Goal: Task Accomplishment & Management: Use online tool/utility

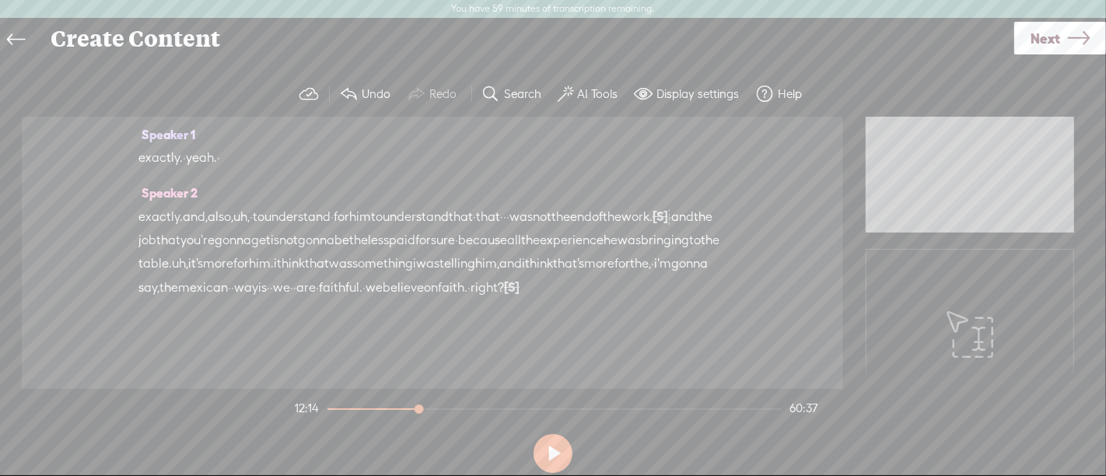
scroll to position [5638, 0]
click at [337, 186] on span "Play" at bounding box center [335, 180] width 24 height 16
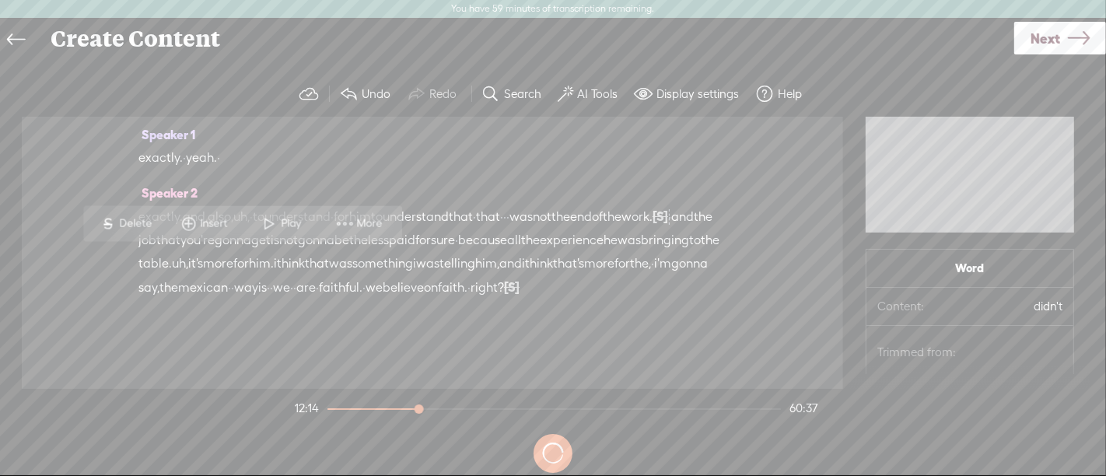
scroll to position [5131, 0]
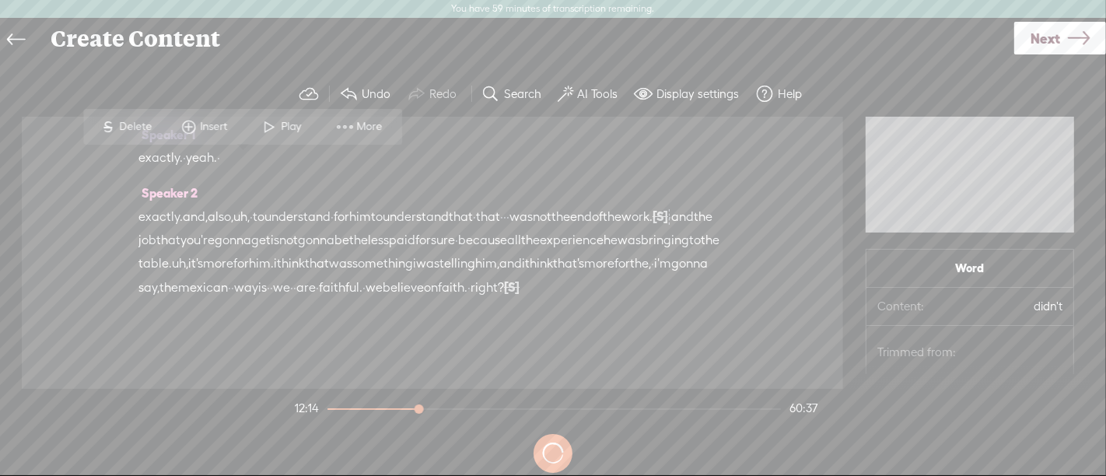
click at [264, 135] on span at bounding box center [269, 127] width 23 height 28
click at [558, 454] on button at bounding box center [553, 453] width 39 height 39
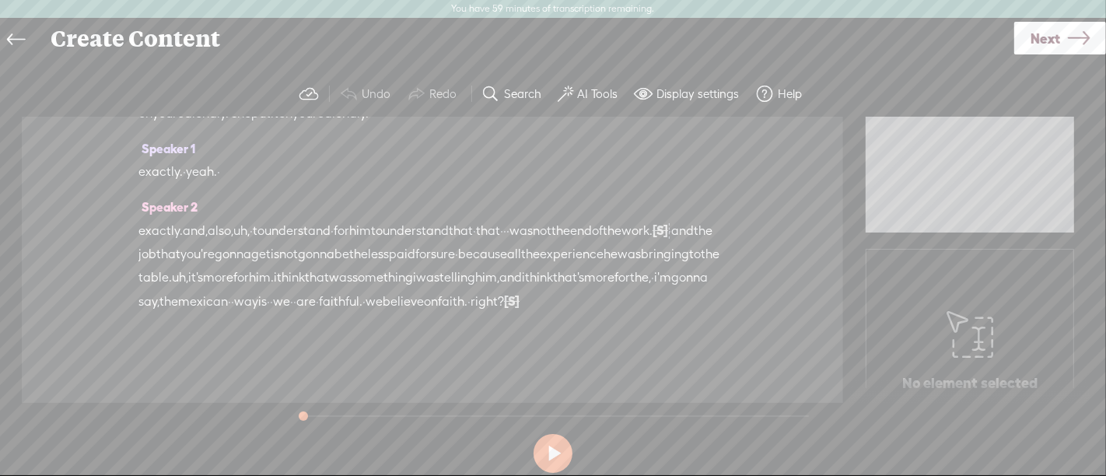
scroll to position [5578, 0]
click at [552, 454] on button at bounding box center [553, 453] width 39 height 39
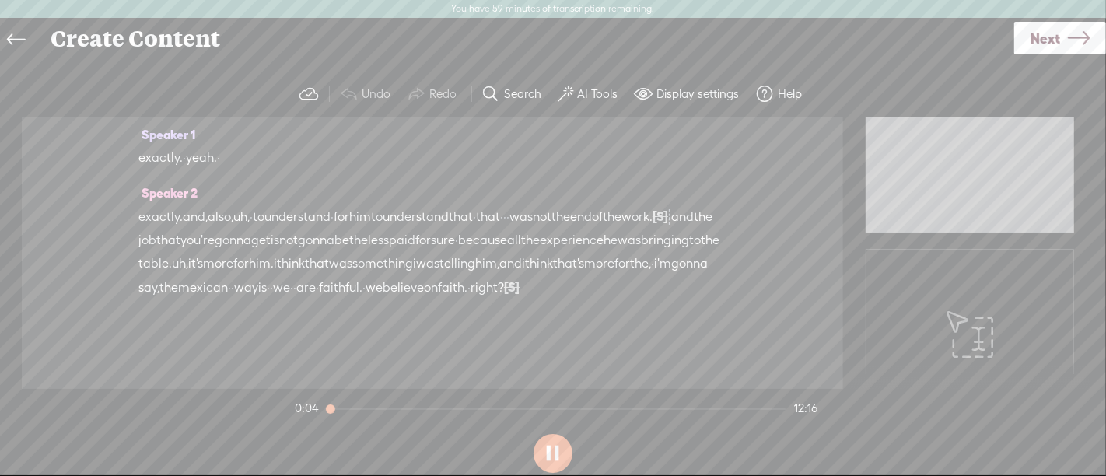
click at [552, 454] on button at bounding box center [553, 453] width 39 height 39
drag, startPoint x: 574, startPoint y: 288, endPoint x: 156, endPoint y: 294, distance: 418.5
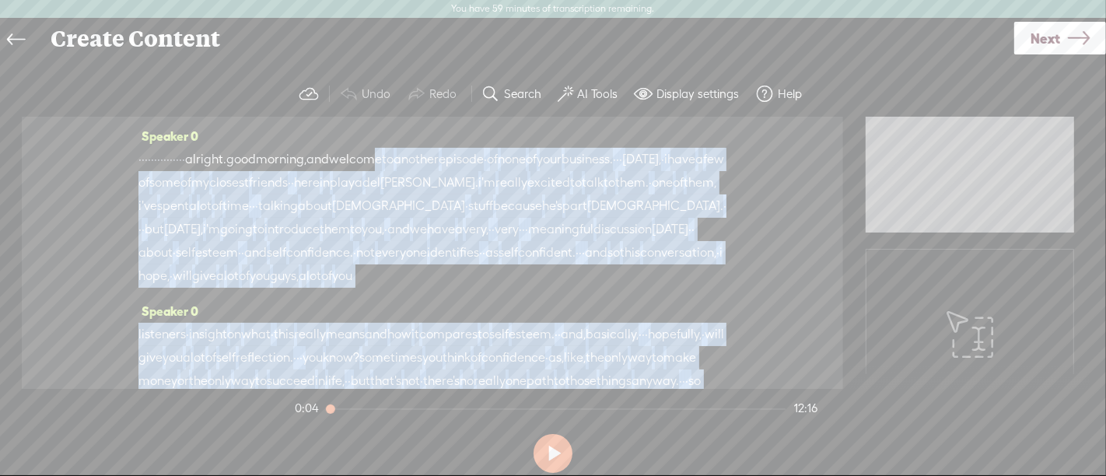
scroll to position [0, 0]
drag, startPoint x: 142, startPoint y: 289, endPoint x: 146, endPoint y: 155, distance: 134.6
click at [146, 155] on div "Speaker 0 · · · · · · · · · · · · · · · · alright. good morning, and welcome to…" at bounding box center [432, 253] width 821 height 272
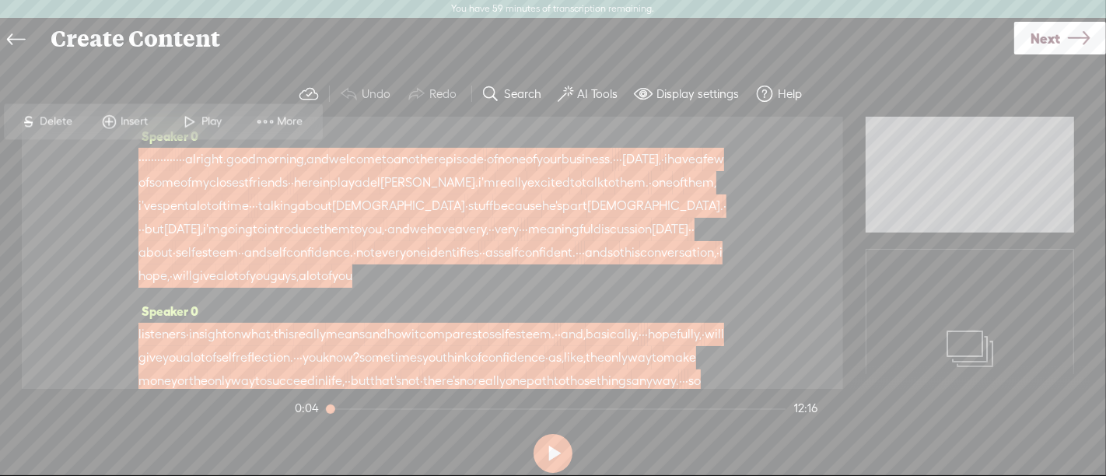
click at [72, 117] on span "Delete" at bounding box center [58, 122] width 37 height 16
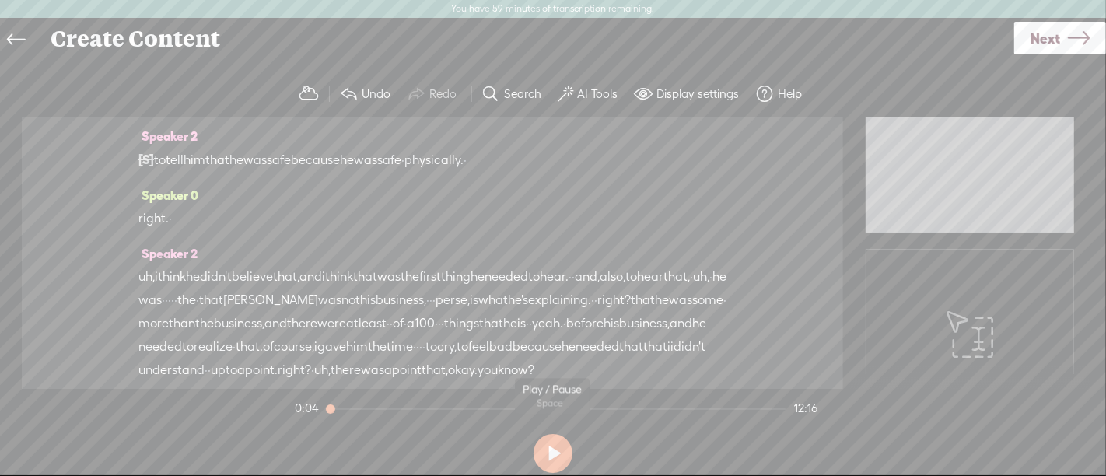
click at [549, 466] on button at bounding box center [553, 453] width 39 height 39
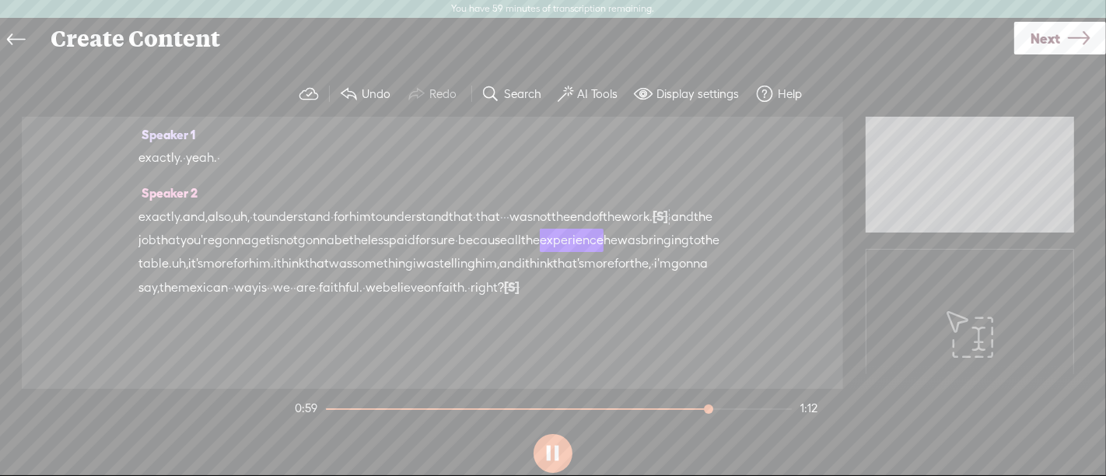
scroll to position [511, 0]
click at [558, 451] on button at bounding box center [553, 453] width 39 height 39
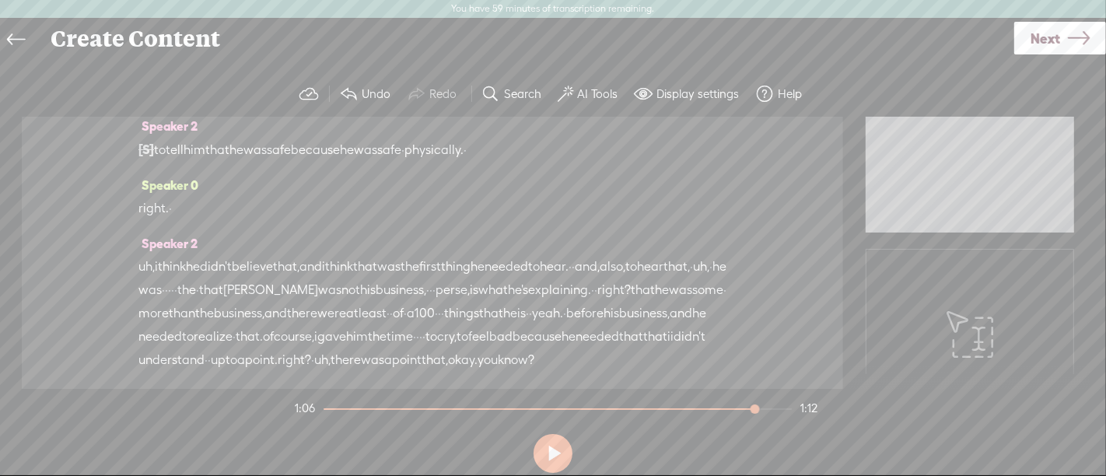
scroll to position [0, 0]
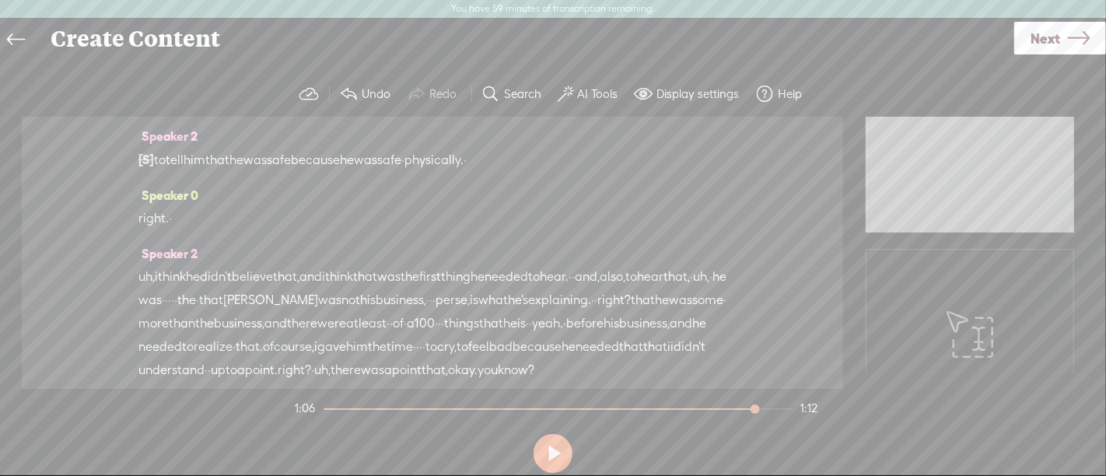
click at [322, 276] on span "and" at bounding box center [310, 276] width 23 height 23
click at [375, 238] on span at bounding box center [380, 239] width 23 height 28
click at [559, 454] on button at bounding box center [553, 453] width 39 height 39
drag, startPoint x: 290, startPoint y: 295, endPoint x: 441, endPoint y: 294, distance: 150.9
click at [441, 294] on div "uh, i think he didn't believe that, and i think that was the first thing he nee…" at bounding box center [432, 323] width 588 height 117
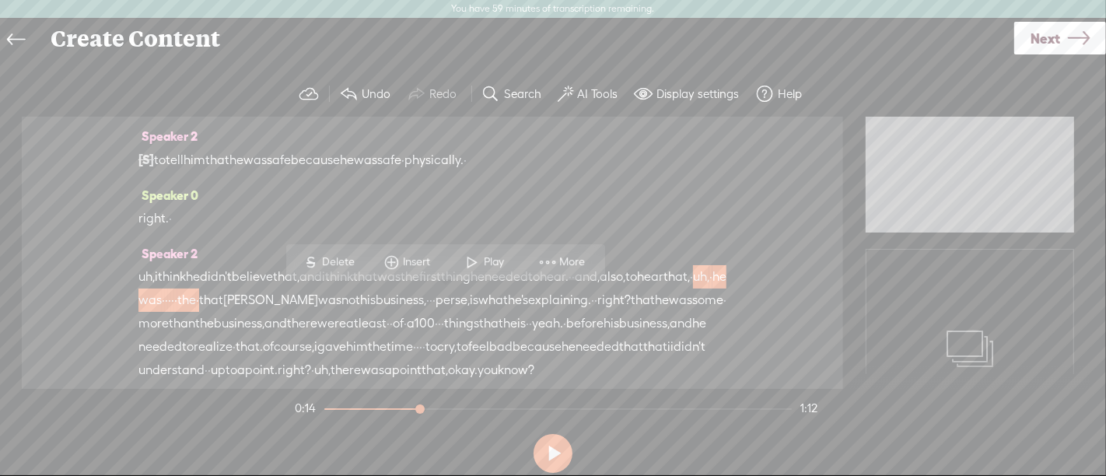
click at [345, 253] on span "S Delete" at bounding box center [329, 262] width 78 height 28
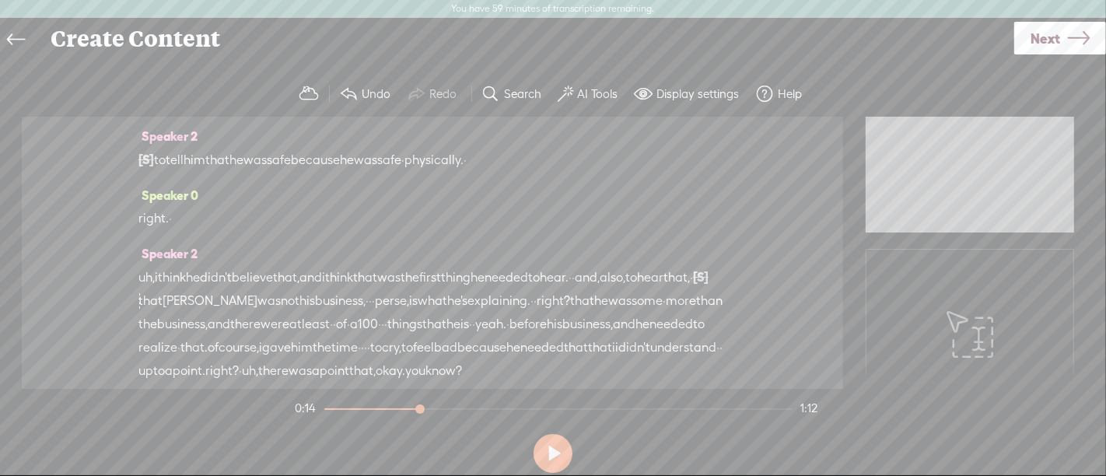
click at [138, 292] on div "Speaker 2 [S] · · · · · · · · · · · · · · · · alright. good morning, and welcom…" at bounding box center [432, 253] width 821 height 272
click at [441, 285] on span "first" at bounding box center [430, 277] width 22 height 23
click at [535, 241] on span at bounding box center [533, 239] width 23 height 28
click at [549, 457] on button at bounding box center [553, 453] width 39 height 39
click at [693, 284] on span "[S]" at bounding box center [701, 277] width 16 height 14
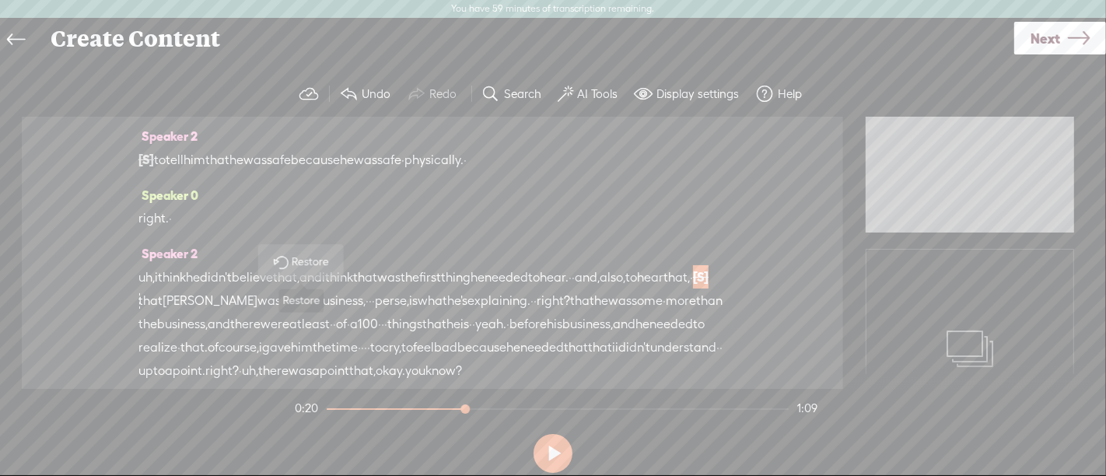
click at [298, 265] on span "Restore" at bounding box center [312, 262] width 41 height 16
drag, startPoint x: 324, startPoint y: 297, endPoint x: 400, endPoint y: 297, distance: 75.4
click at [400, 297] on div "uh, i think he didn't believe that, and i think that was the first thing he nee…" at bounding box center [432, 323] width 588 height 117
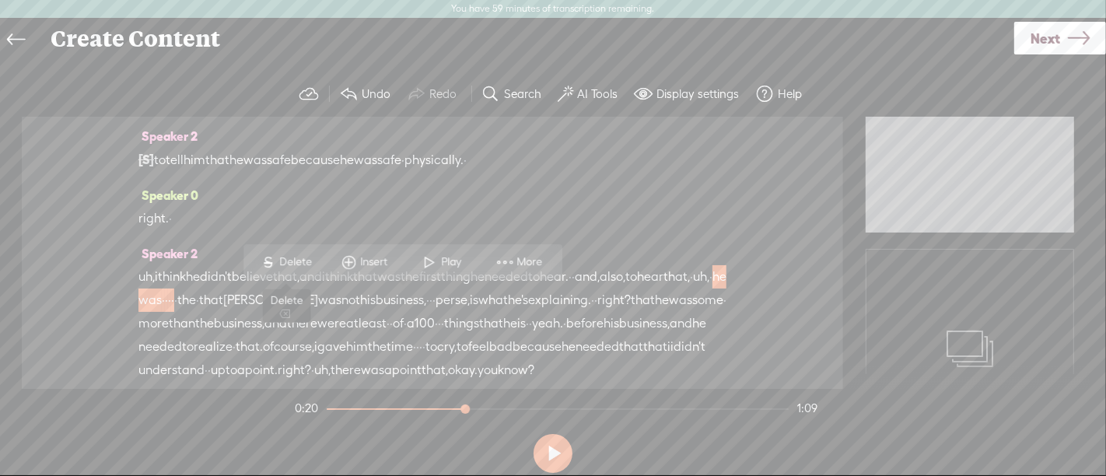
click at [271, 264] on span "S" at bounding box center [268, 262] width 23 height 28
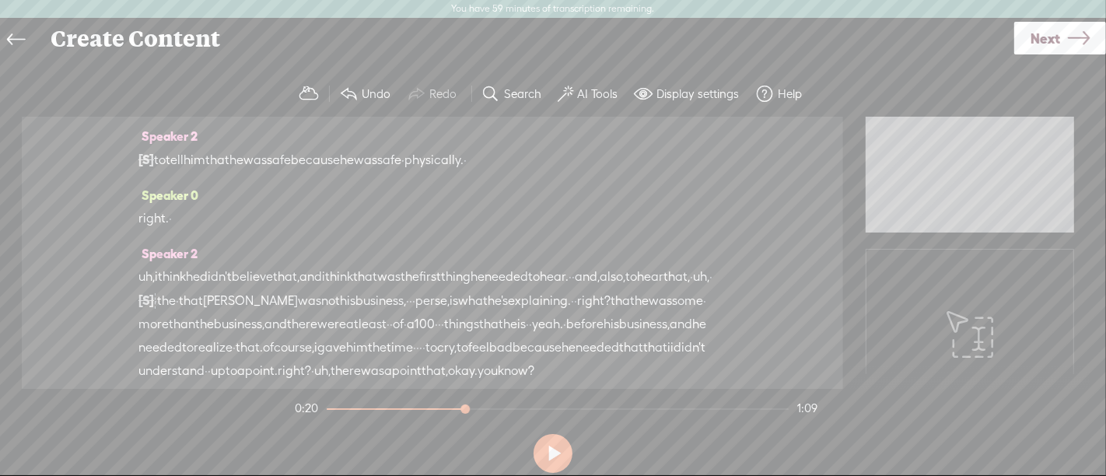
click at [637, 289] on span "hear" at bounding box center [650, 276] width 26 height 23
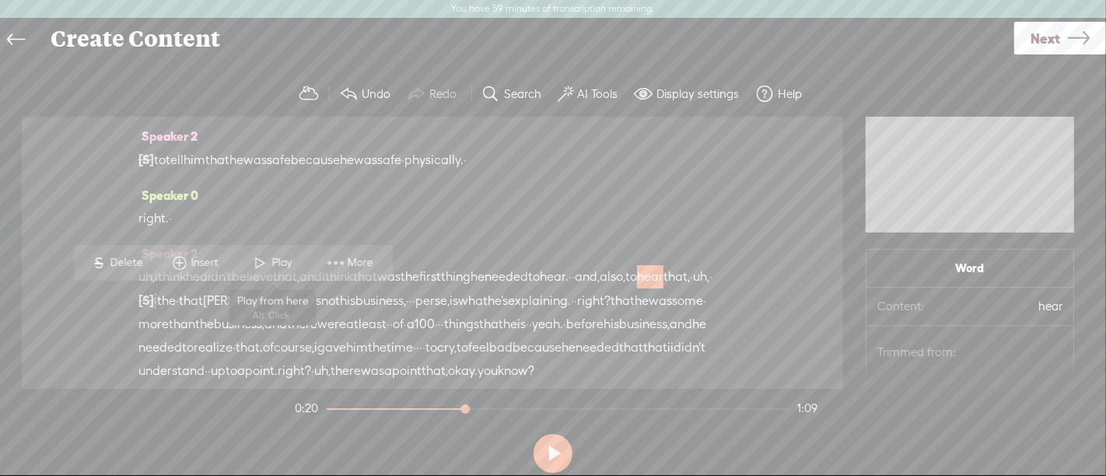
click at [273, 272] on span "Play" at bounding box center [273, 263] width 78 height 28
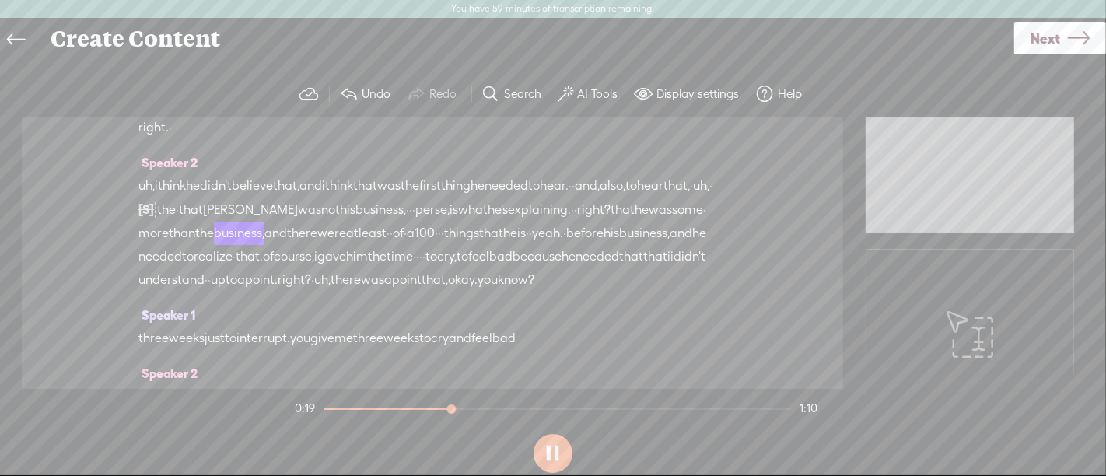
scroll to position [91, 0]
click at [611, 222] on span "that" at bounding box center [623, 209] width 24 height 23
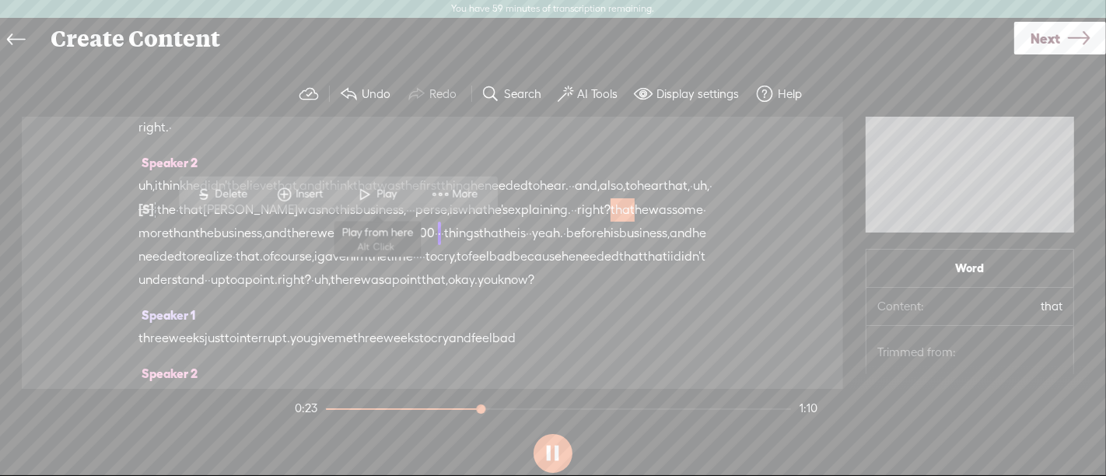
click at [373, 201] on span at bounding box center [365, 194] width 23 height 28
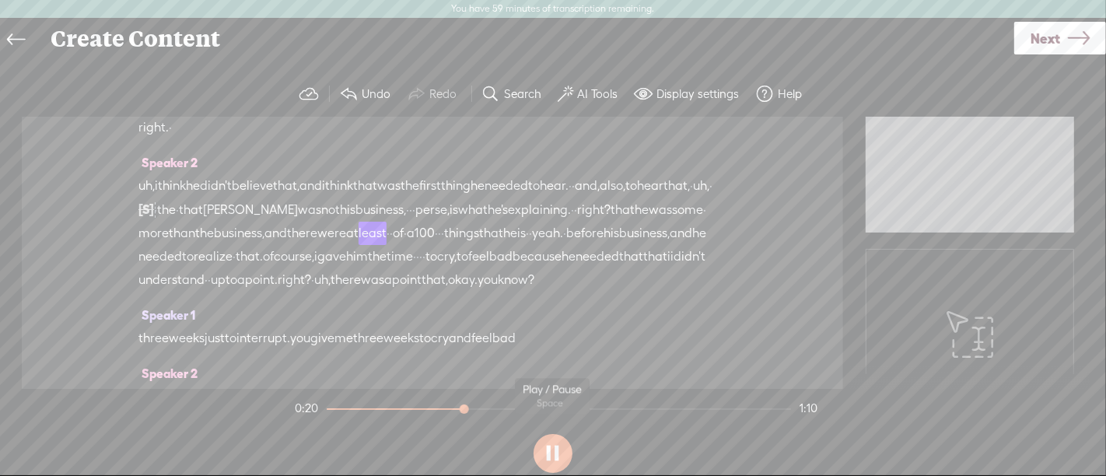
click at [546, 448] on button at bounding box center [553, 453] width 39 height 39
click at [672, 222] on span "some" at bounding box center [687, 209] width 31 height 23
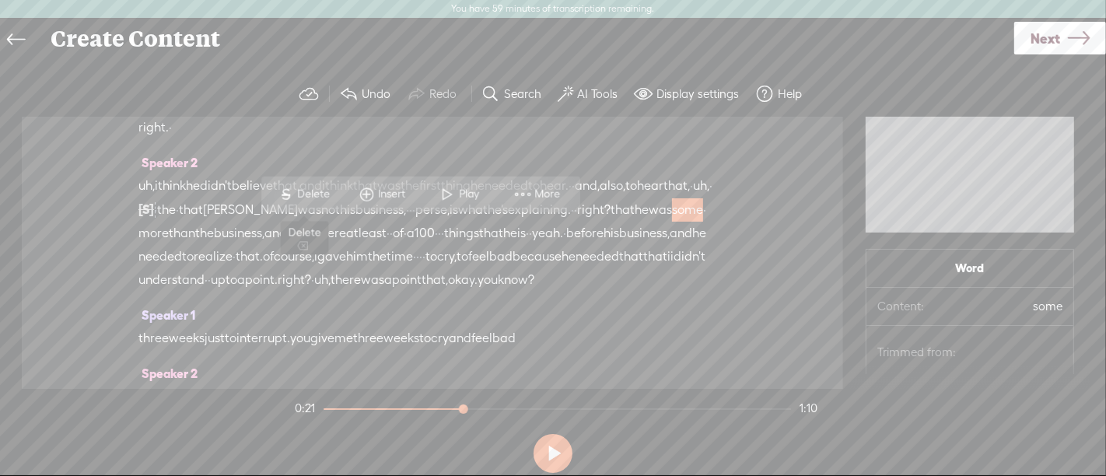
click at [327, 201] on span "Delete" at bounding box center [316, 195] width 37 height 16
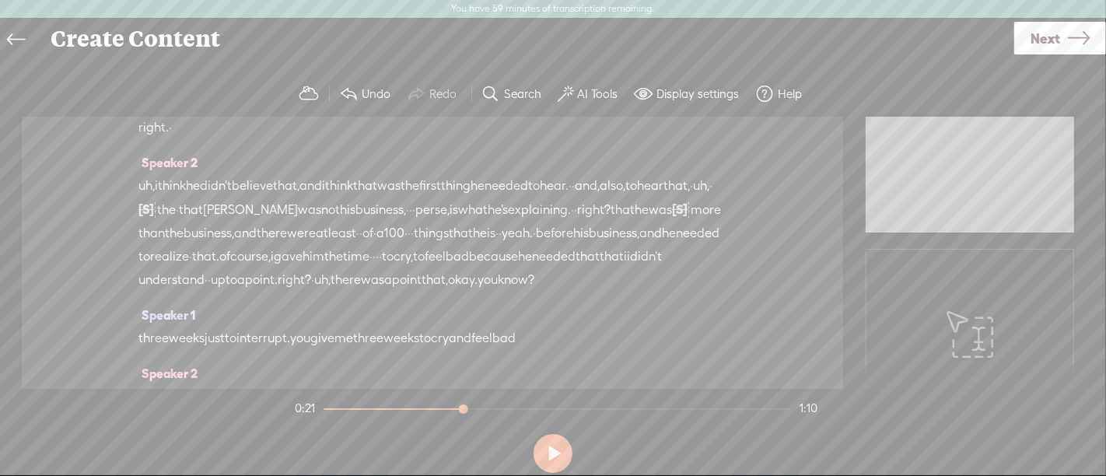
click at [577, 222] on span "right?" at bounding box center [593, 209] width 33 height 23
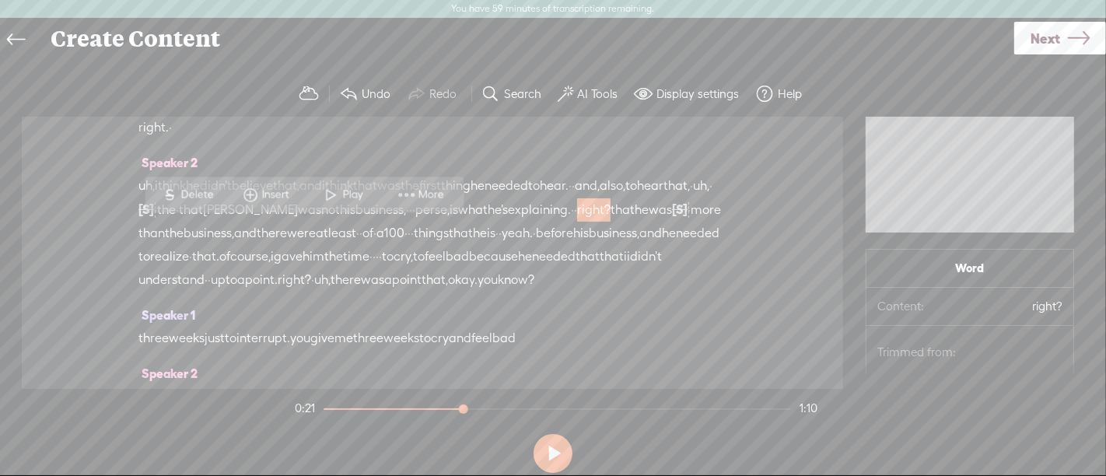
click at [334, 190] on span at bounding box center [331, 194] width 23 height 28
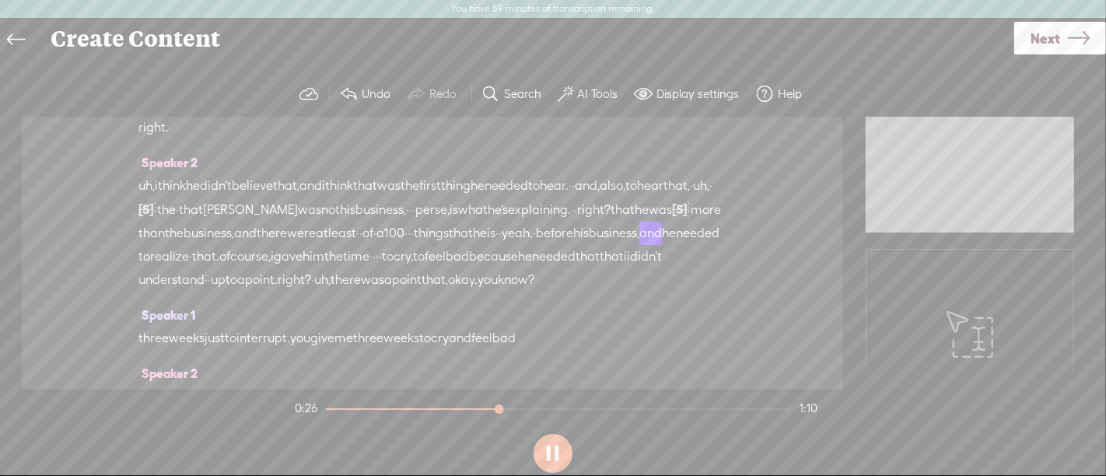
click at [550, 446] on button at bounding box center [553, 453] width 39 height 39
click at [269, 257] on div "uh, i think he didn't believe that, and i think that was the first thing he nee…" at bounding box center [432, 232] width 588 height 117
click at [174, 214] on span "Delete" at bounding box center [163, 219] width 37 height 16
click at [328, 246] on span "least" at bounding box center [342, 233] width 28 height 23
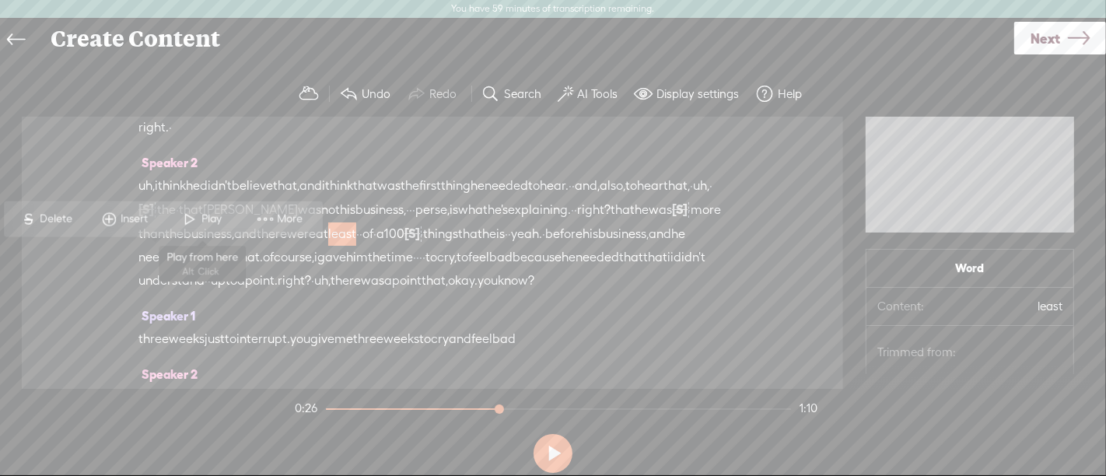
click at [208, 222] on span "Play" at bounding box center [214, 220] width 24 height 16
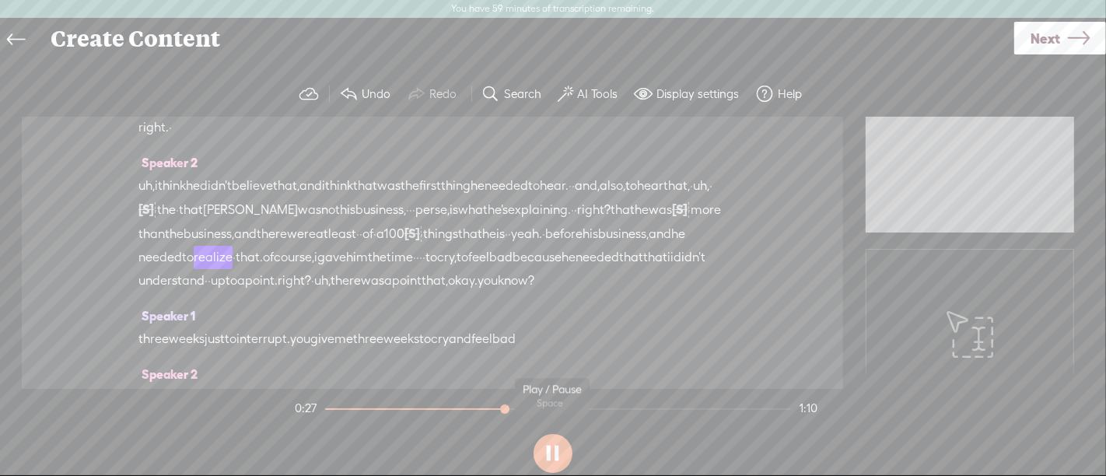
click at [554, 457] on button at bounding box center [553, 453] width 39 height 39
click at [404, 240] on span "[S]" at bounding box center [412, 233] width 16 height 14
click at [275, 220] on span "Restore" at bounding box center [277, 219] width 41 height 16
click at [170, 268] on span "realize" at bounding box center [169, 256] width 39 height 23
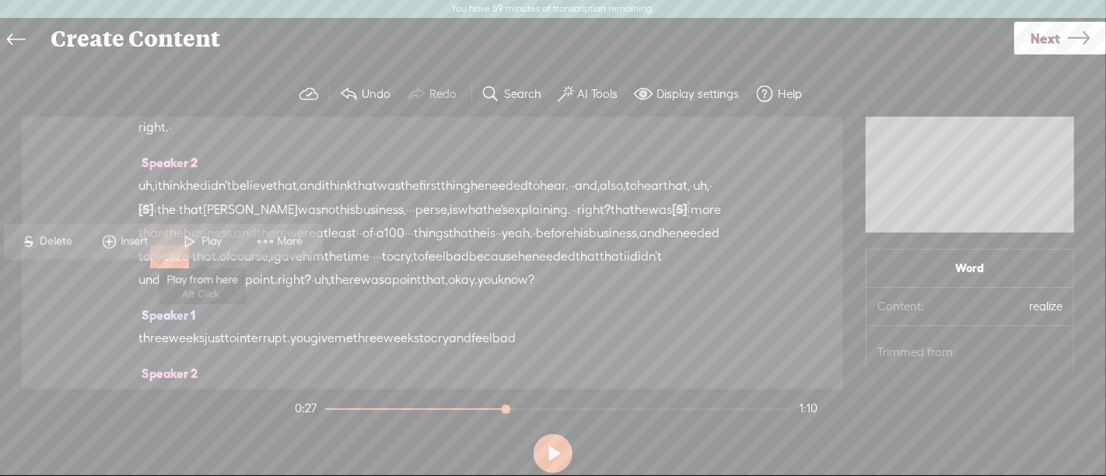
click at [222, 252] on span "Play" at bounding box center [202, 241] width 78 height 28
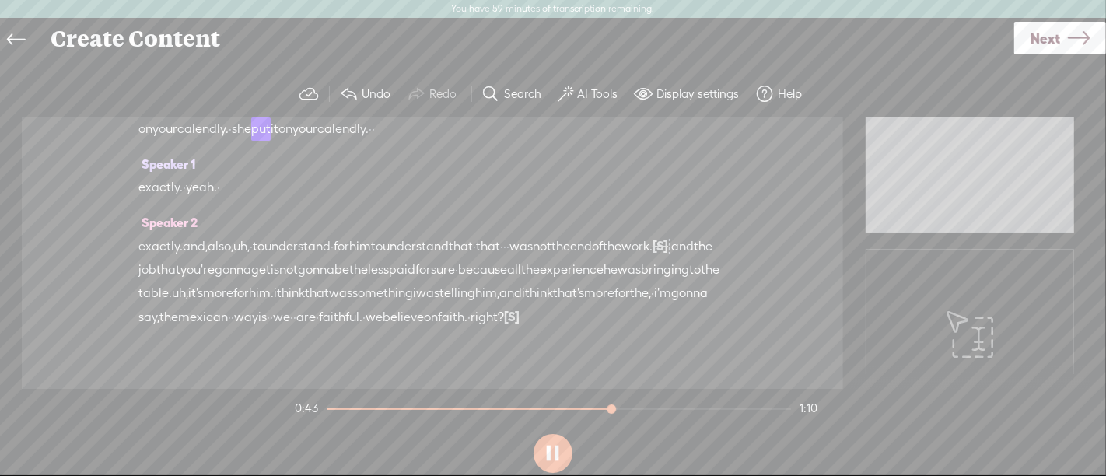
scroll to position [488, 0]
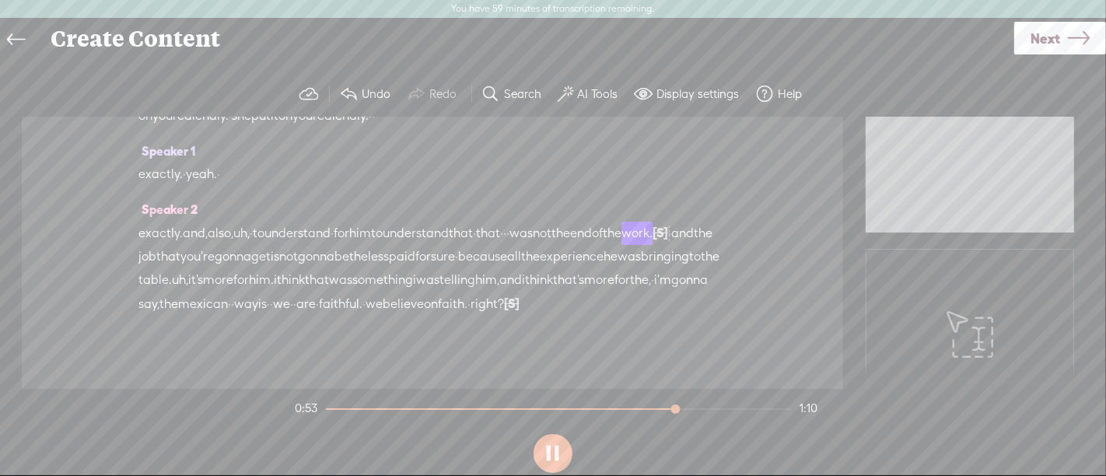
click at [552, 450] on button at bounding box center [553, 453] width 39 height 39
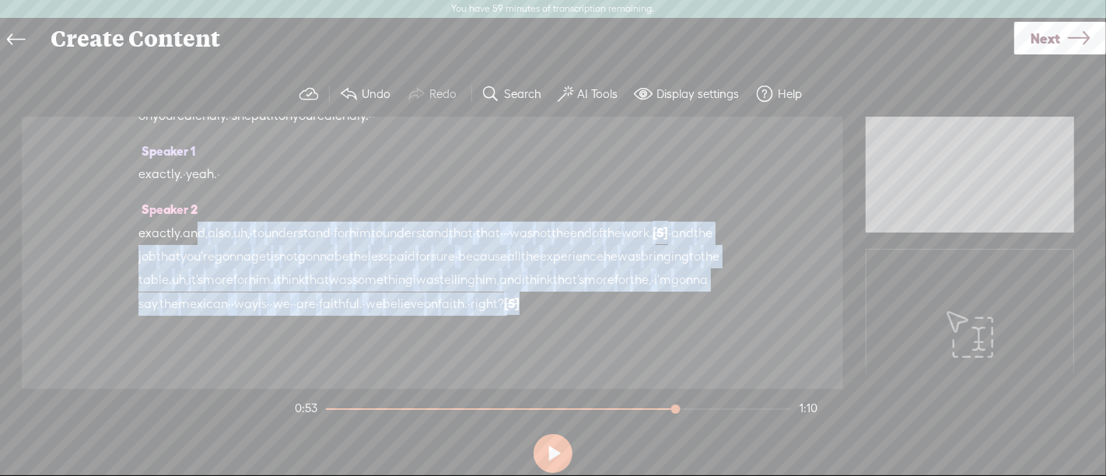
drag, startPoint x: 198, startPoint y: 278, endPoint x: 642, endPoint y: 375, distance: 454.4
click at [642, 316] on div "exactly. and, also, uh, · to understand · for him to understand that · that · ·…" at bounding box center [432, 268] width 588 height 95
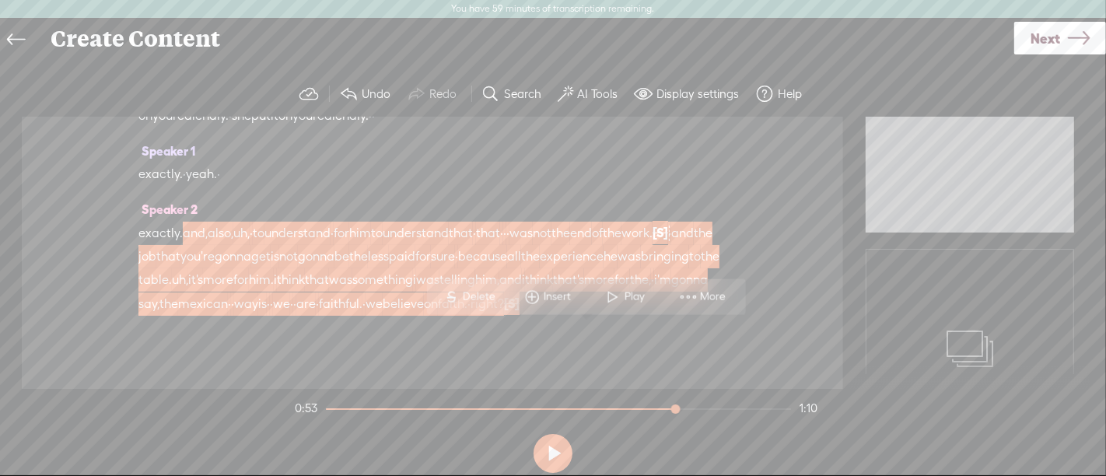
scroll to position [573, 0]
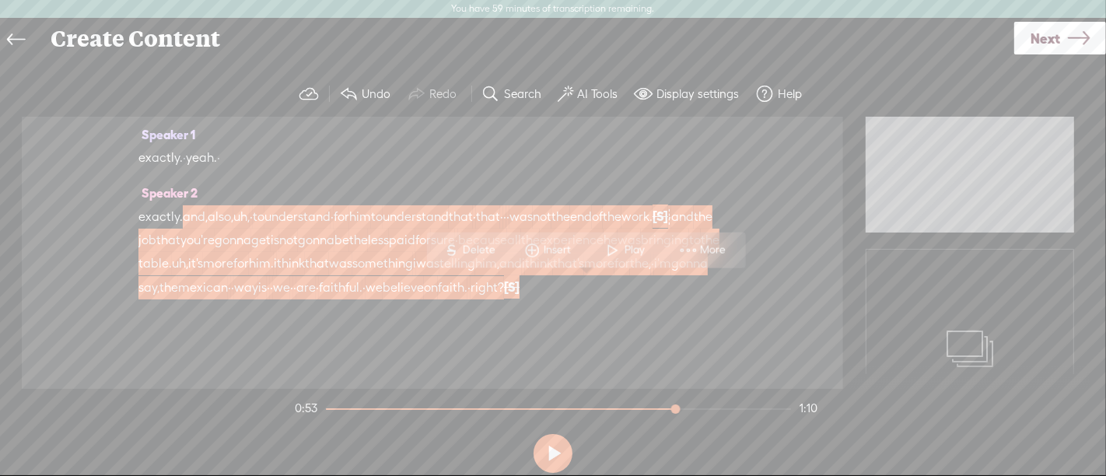
click at [457, 250] on span "S" at bounding box center [450, 250] width 23 height 28
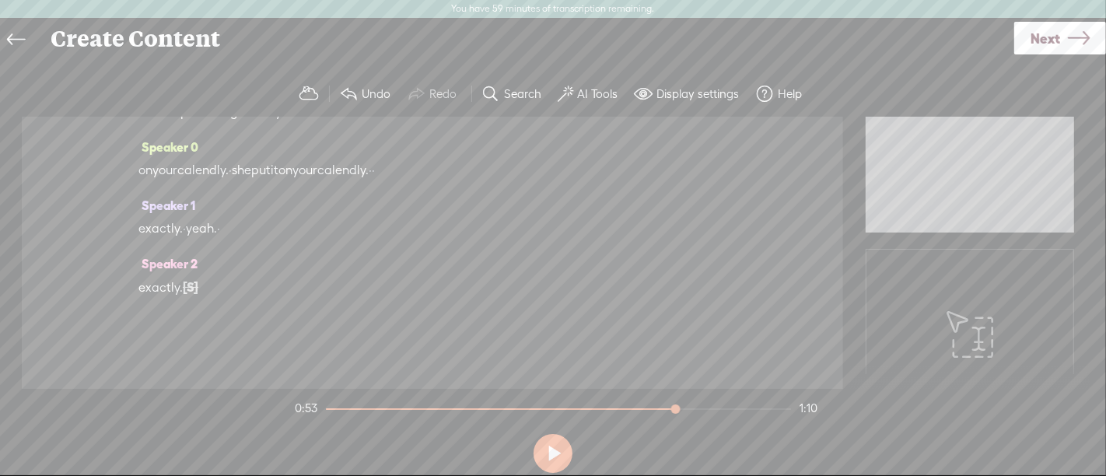
scroll to position [0, 0]
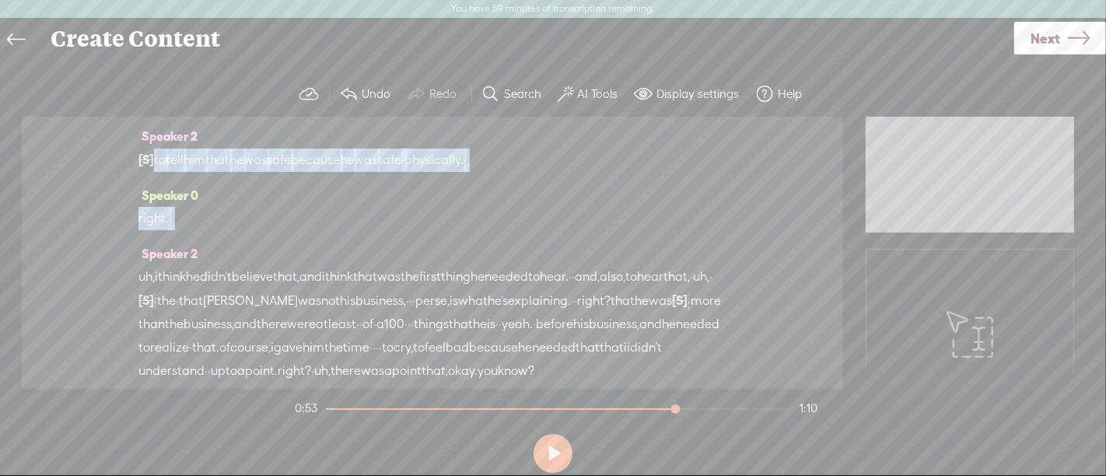
drag, startPoint x: 149, startPoint y: 161, endPoint x: 143, endPoint y: 248, distance: 87.3
click at [143, 248] on div "Speaker 2 [S] · · · · · · · · · · · · · · · · alright. good morning, and welcom…" at bounding box center [432, 253] width 821 height 272
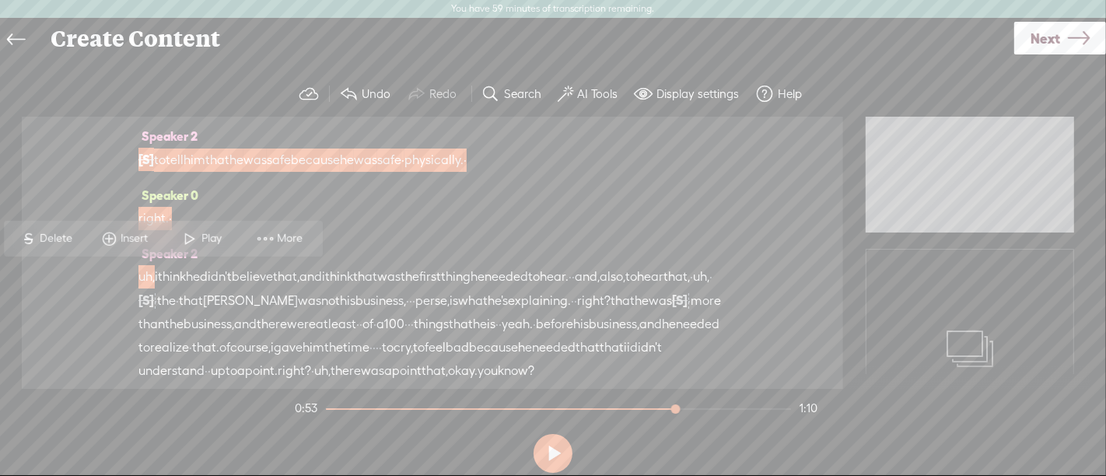
click at [65, 233] on span "Delete" at bounding box center [58, 239] width 37 height 16
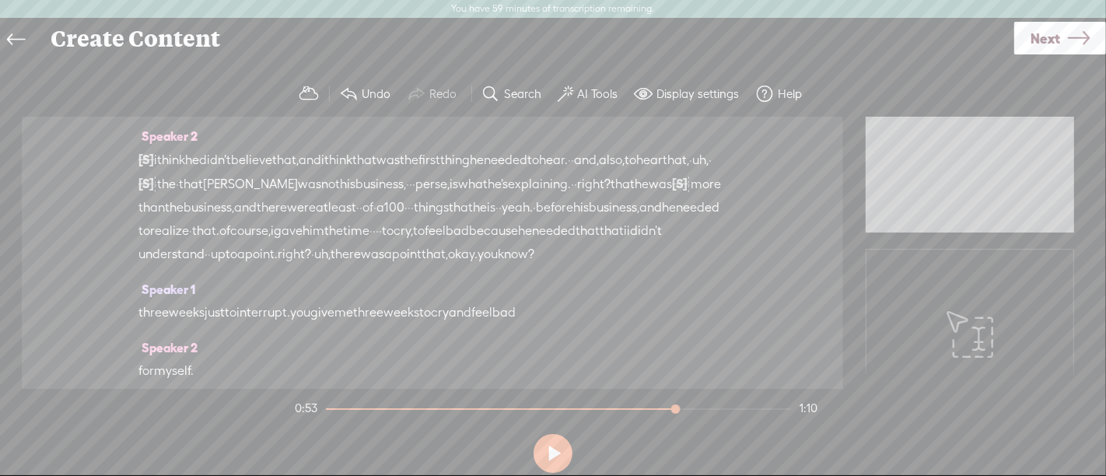
click at [157, 158] on span "i" at bounding box center [155, 160] width 3 height 23
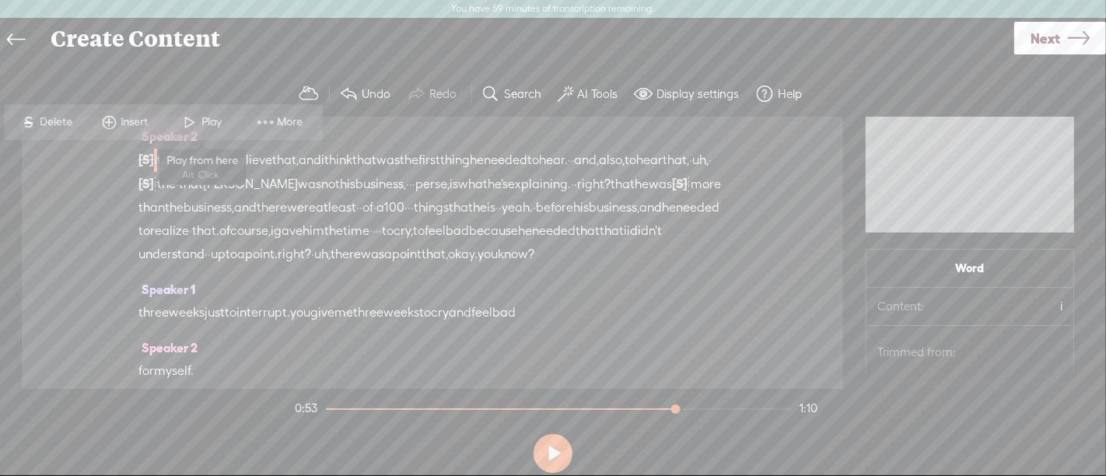
click at [198, 121] on span at bounding box center [190, 122] width 23 height 28
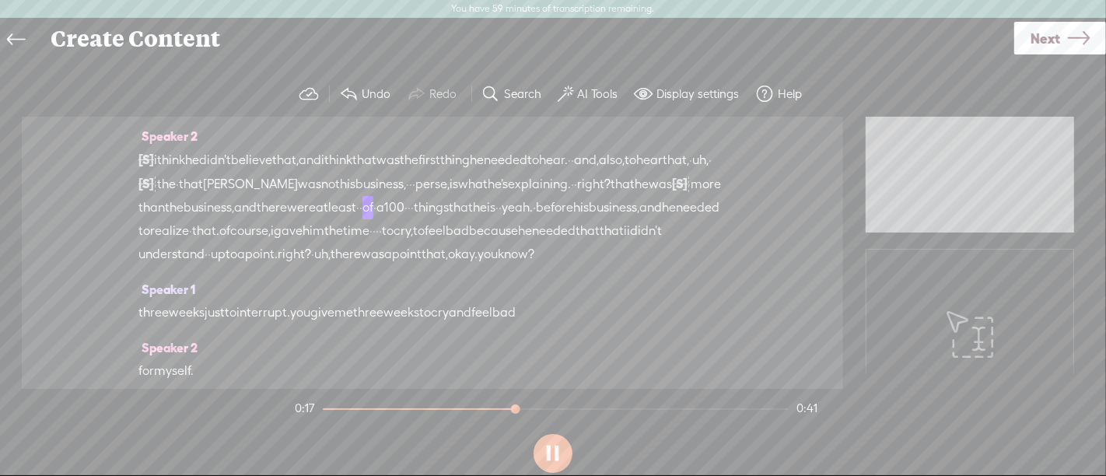
click at [324, 162] on span "i" at bounding box center [322, 160] width 3 height 23
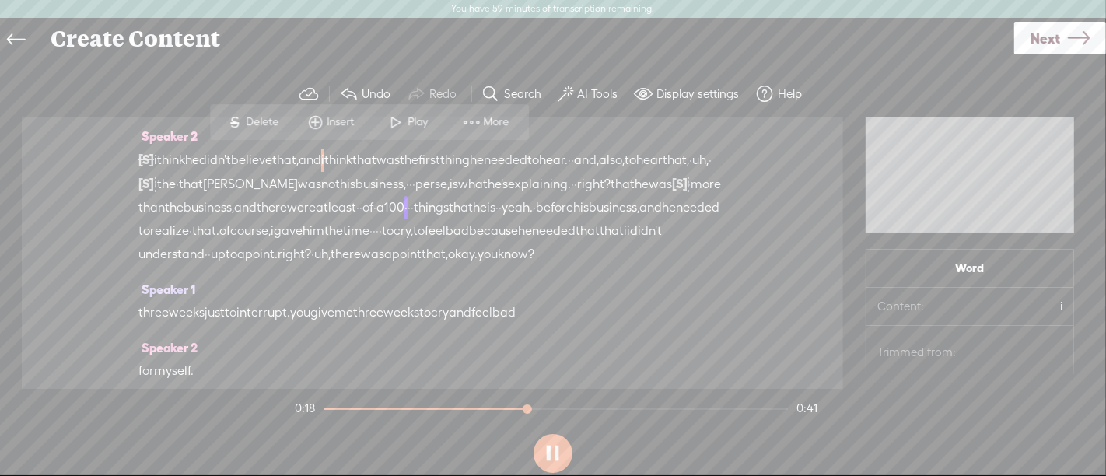
click at [421, 124] on span "Play" at bounding box center [420, 122] width 24 height 16
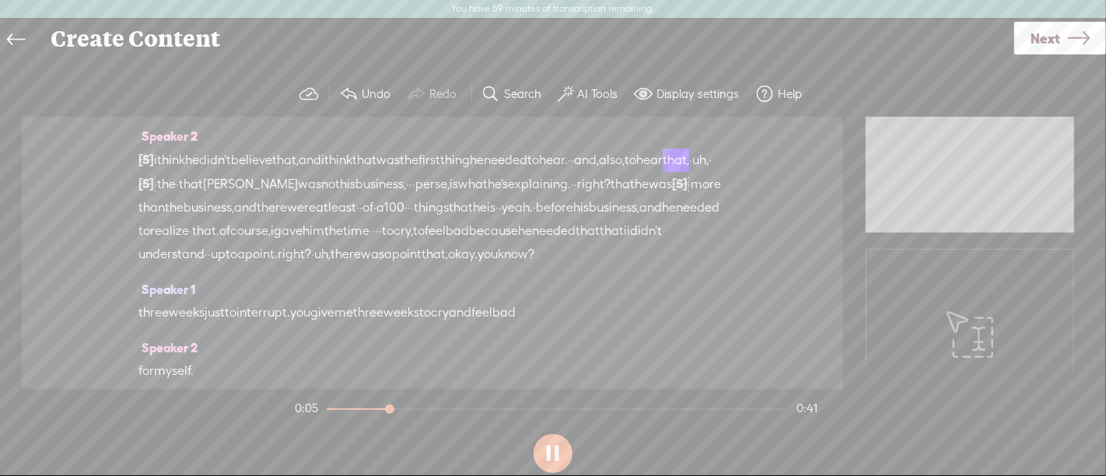
click at [553, 454] on button at bounding box center [553, 453] width 39 height 39
click at [179, 160] on span "think" at bounding box center [171, 160] width 28 height 23
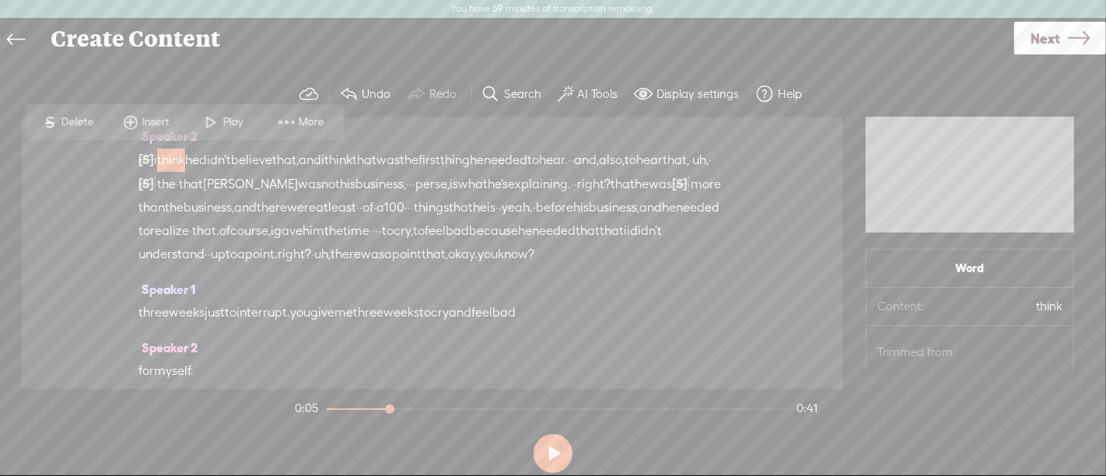
click at [157, 162] on span "i" at bounding box center [155, 160] width 3 height 23
click at [200, 116] on span at bounding box center [190, 122] width 23 height 28
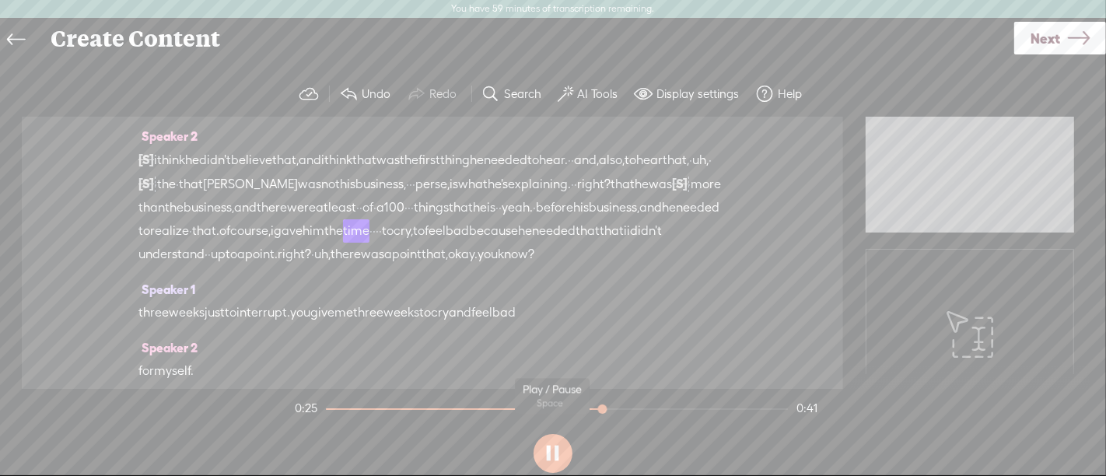
click at [565, 448] on button at bounding box center [553, 453] width 39 height 39
click at [502, 219] on span "yeah." at bounding box center [517, 207] width 31 height 23
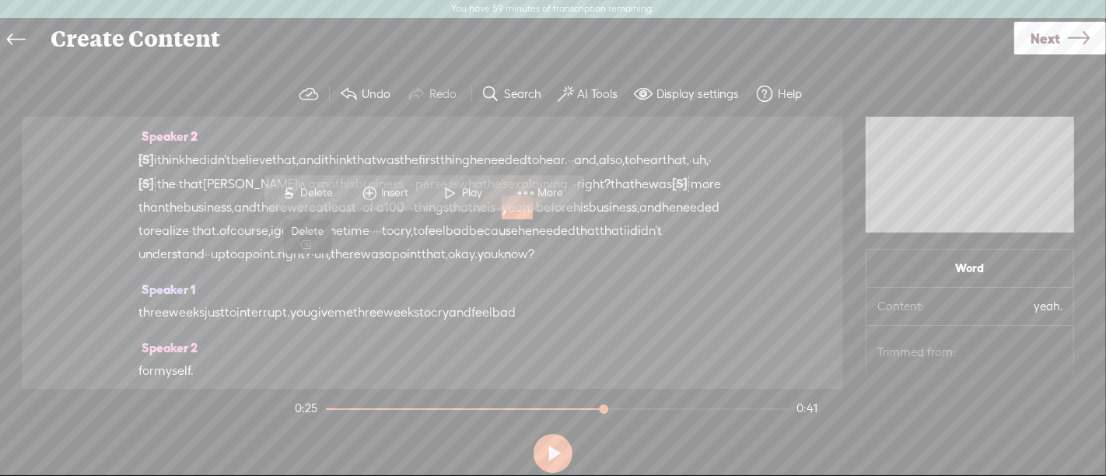
click at [299, 186] on span "S" at bounding box center [289, 193] width 23 height 28
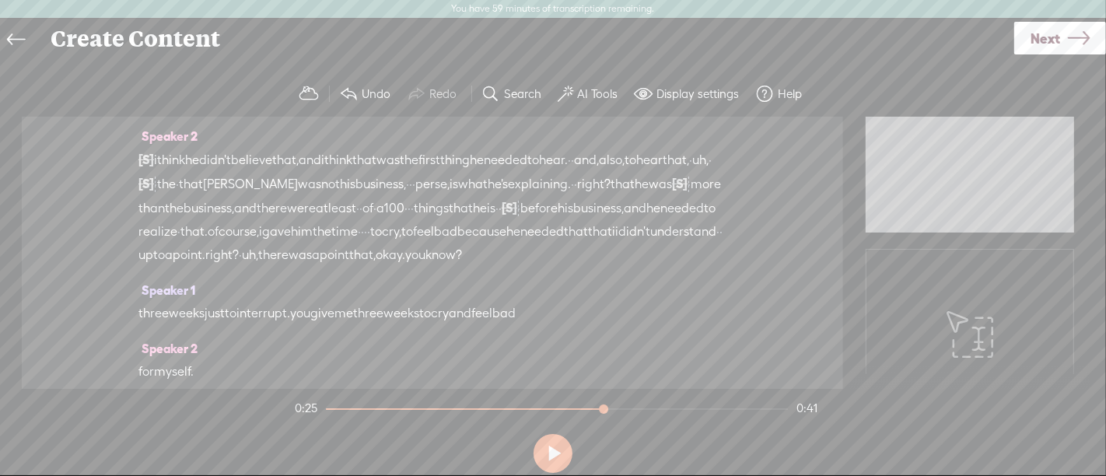
click at [414, 220] on span "things" at bounding box center [431, 208] width 35 height 23
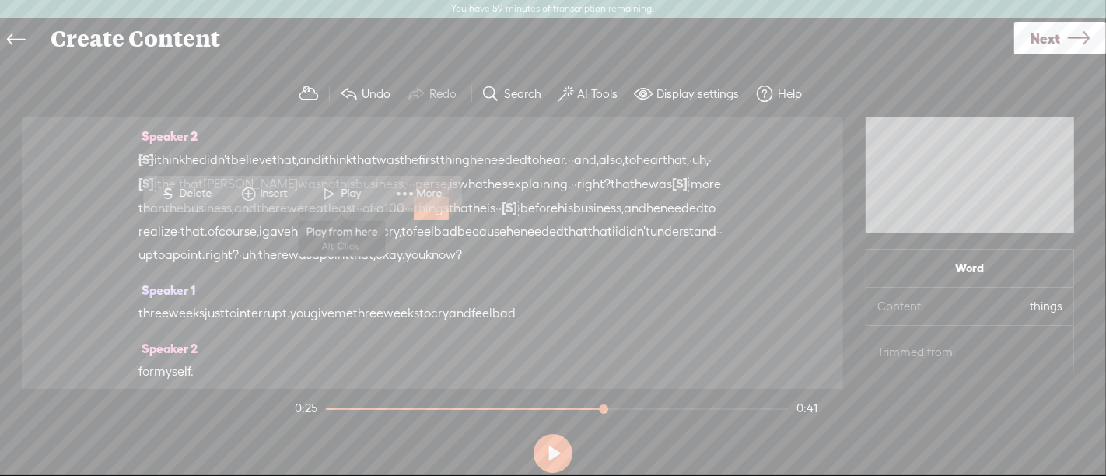
click at [341, 188] on span "Play" at bounding box center [353, 194] width 24 height 16
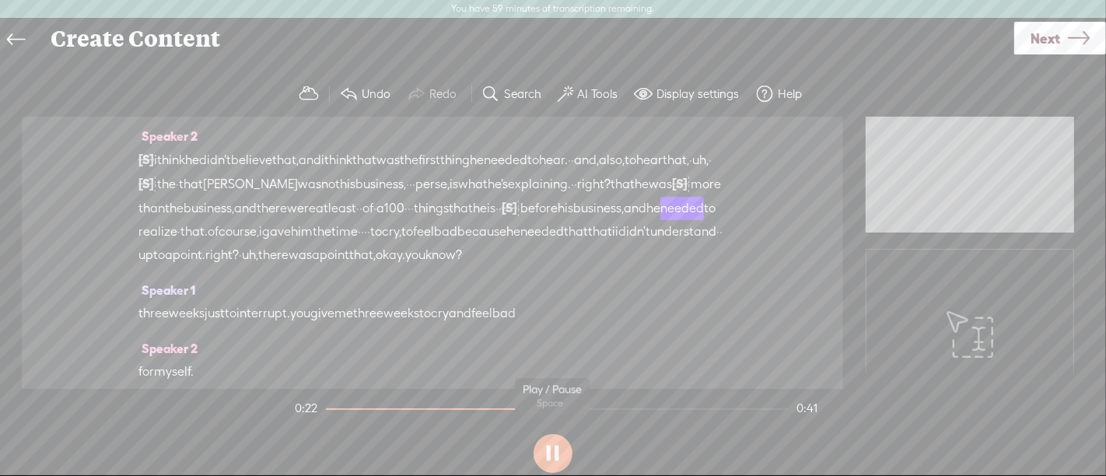
click at [552, 455] on button at bounding box center [553, 453] width 39 height 39
click at [517, 220] on span "·" at bounding box center [518, 208] width 3 height 23
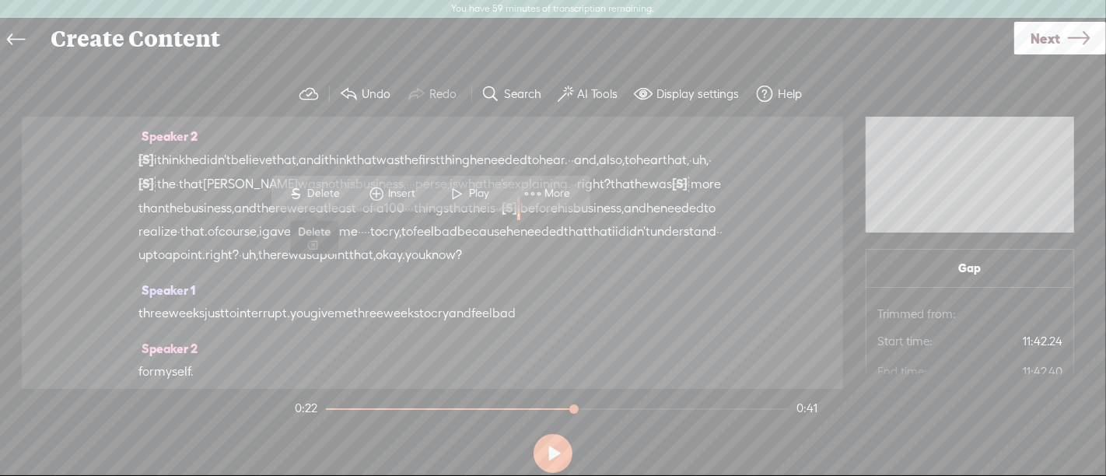
click at [323, 186] on span "Delete" at bounding box center [325, 194] width 37 height 16
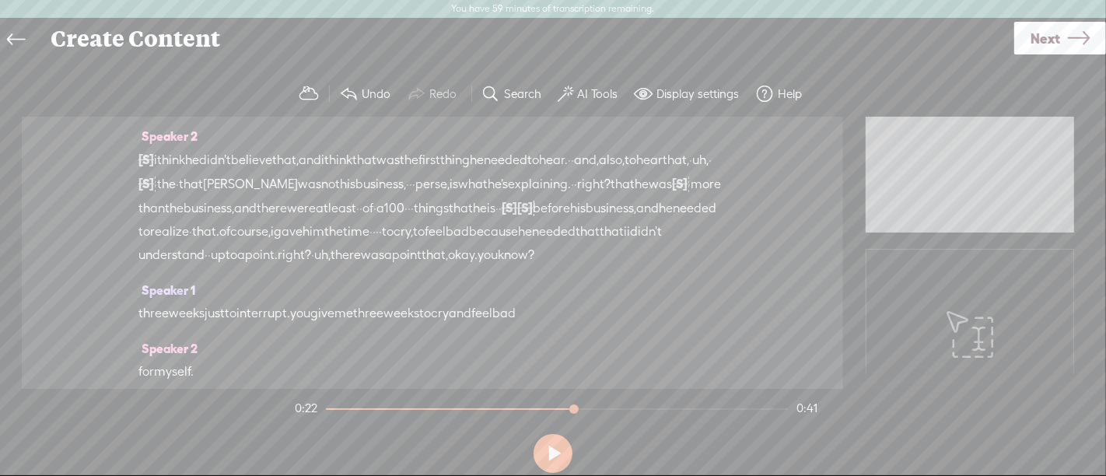
click at [414, 220] on span "things" at bounding box center [431, 208] width 35 height 23
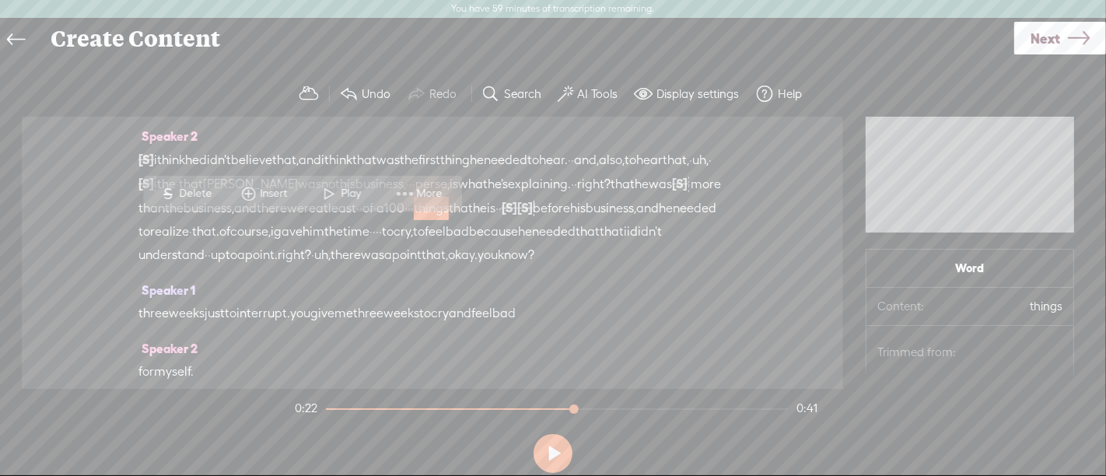
click at [325, 184] on span at bounding box center [329, 194] width 23 height 28
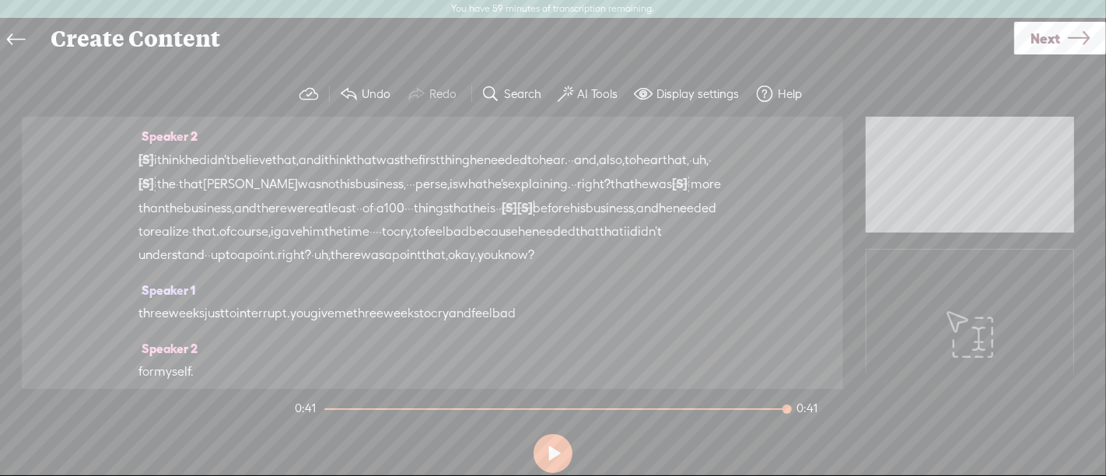
click at [1055, 43] on span "Next" at bounding box center [1045, 39] width 30 height 40
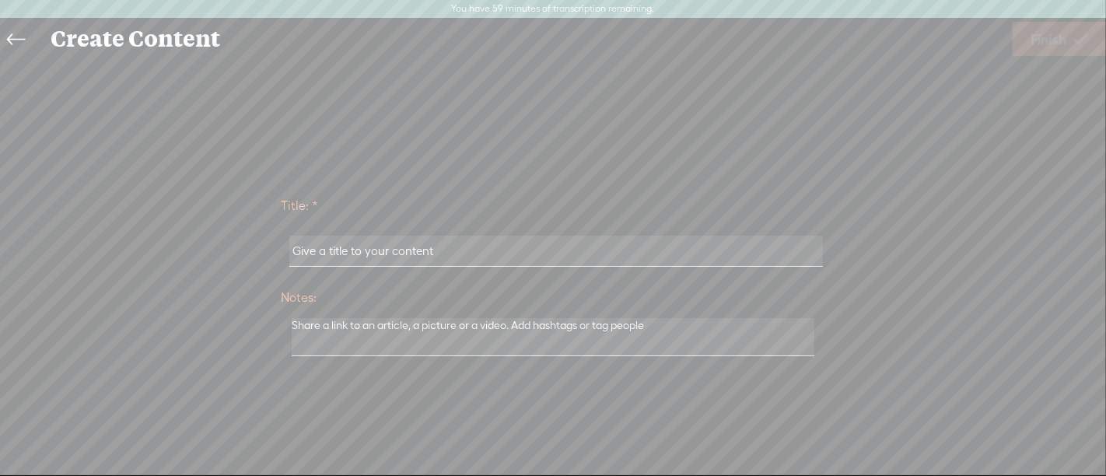
click at [473, 256] on input "text" at bounding box center [555, 251] width 533 height 30
click at [495, 251] on input "text" at bounding box center [555, 251] width 533 height 30
type input "[PERSON_NAME] and [PERSON_NAME] ep snippet"
click at [1080, 43] on icon at bounding box center [1081, 39] width 14 height 40
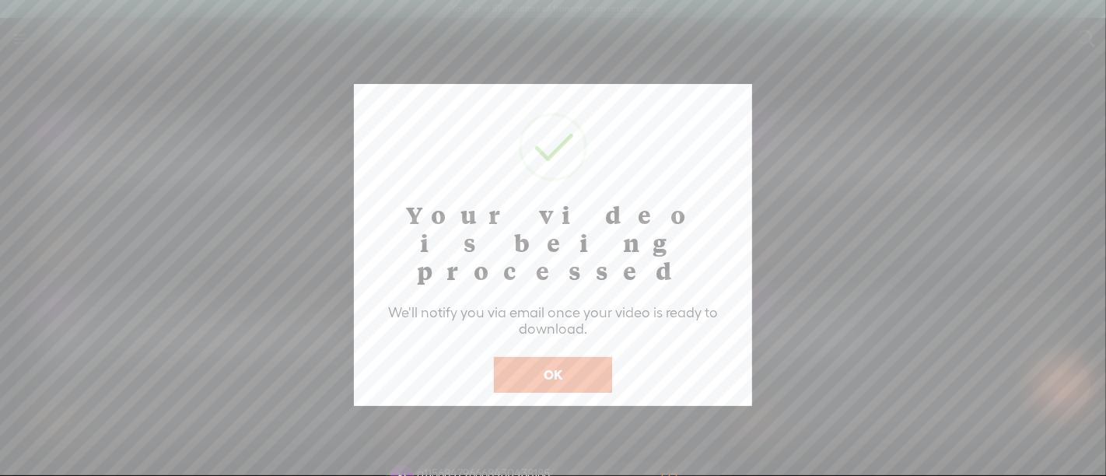
click at [584, 357] on button "OK" at bounding box center [553, 375] width 118 height 36
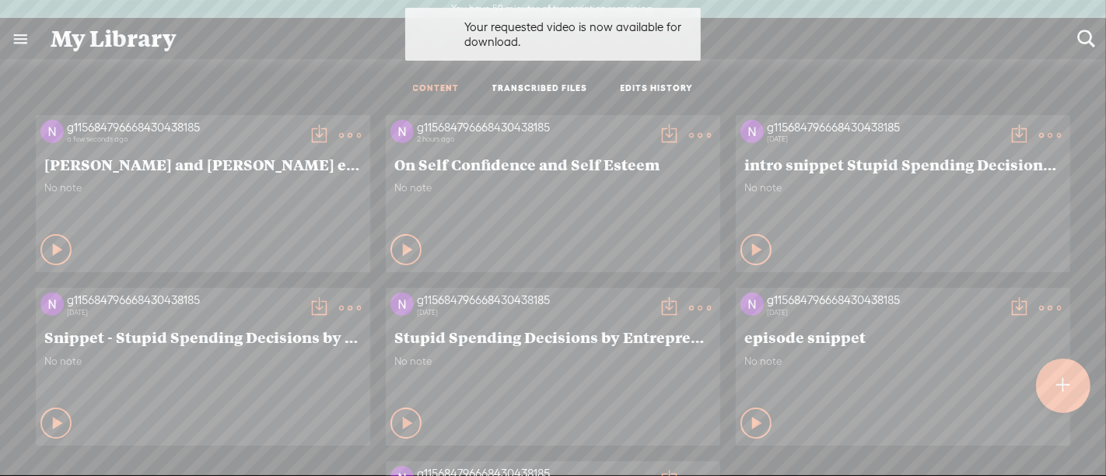
click at [72, 241] on div "Play Content" at bounding box center [55, 249] width 31 height 31
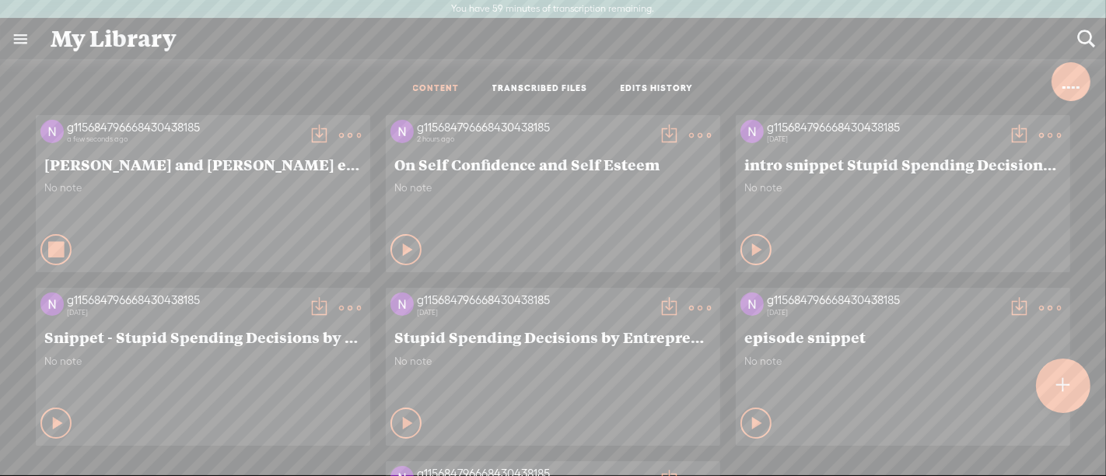
click at [157, 205] on div "g115684796668430438185 a few seconds ago [PERSON_NAME] and [PERSON_NAME] ep sni…" at bounding box center [553, 366] width 1083 height 519
click at [361, 135] on t at bounding box center [350, 135] width 22 height 22
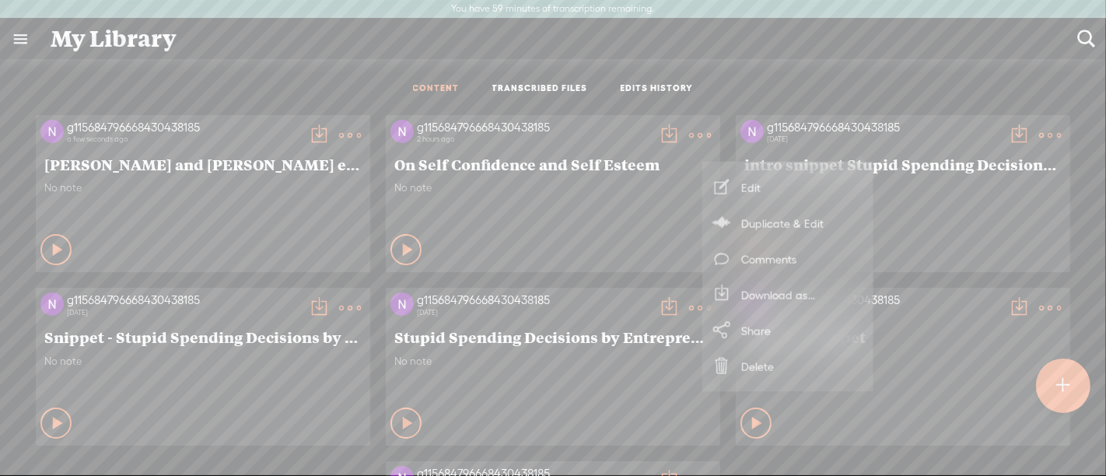
click at [757, 299] on link "Download as..." at bounding box center [788, 295] width 156 height 36
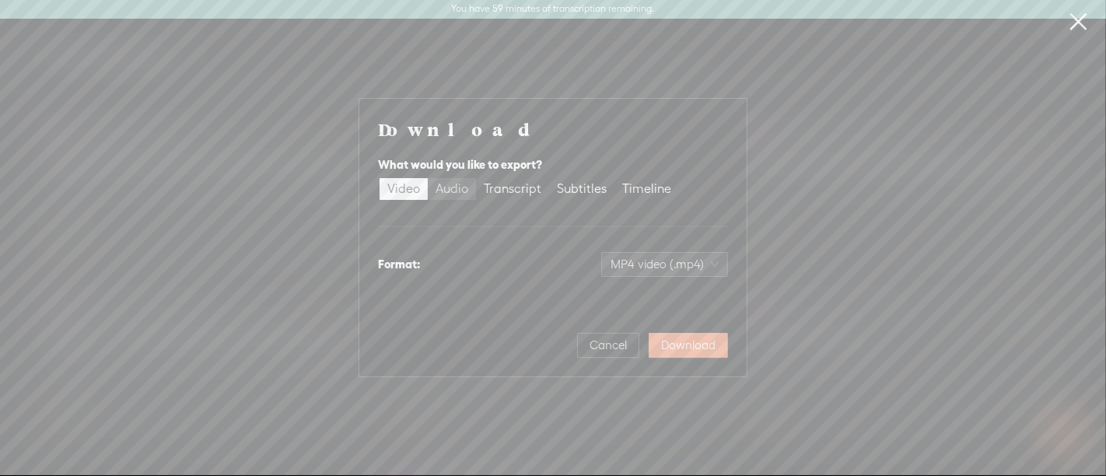
click at [439, 185] on div "Audio" at bounding box center [452, 189] width 33 height 22
click at [428, 178] on input "Audio" at bounding box center [428, 178] width 0 height 0
click at [719, 267] on div "WAV audio (.wav)" at bounding box center [665, 264] width 126 height 25
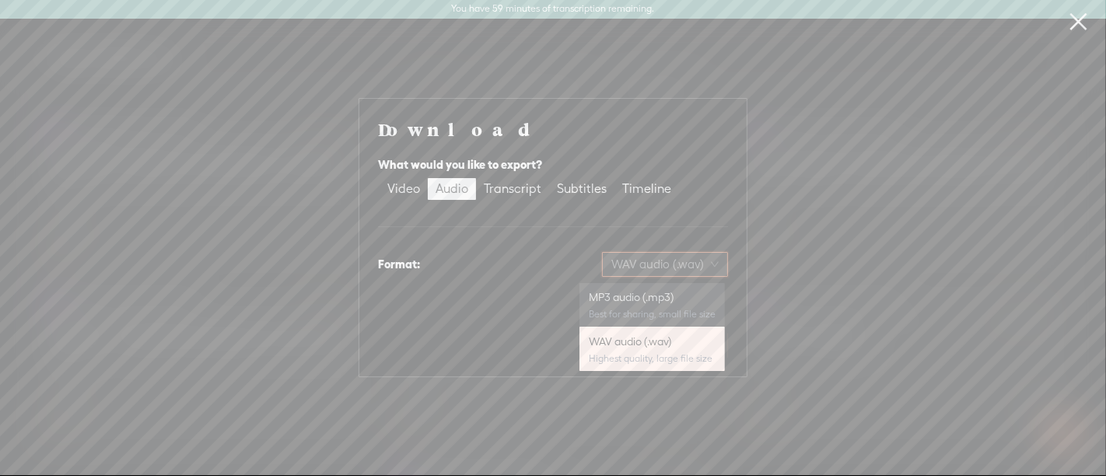
click at [651, 303] on div "MP3 audio (.mp3)" at bounding box center [652, 297] width 127 height 16
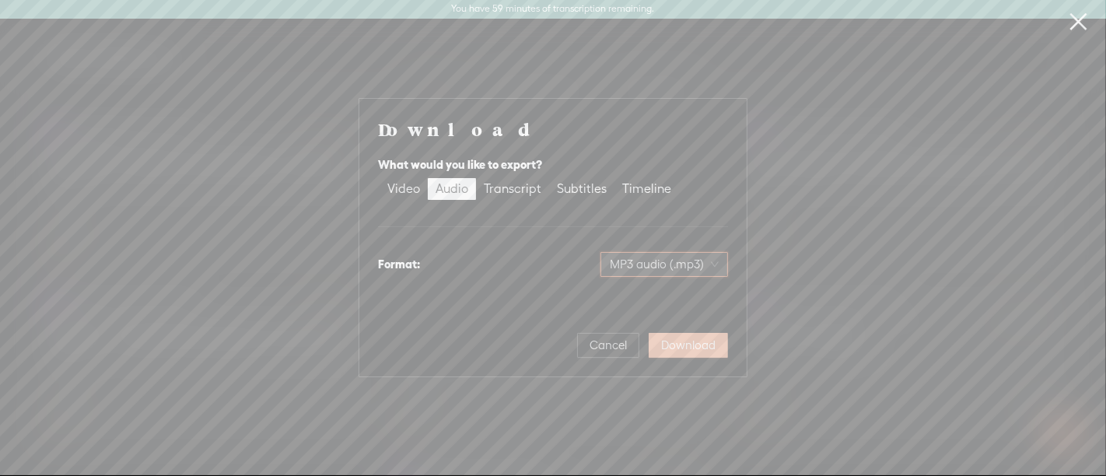
click at [691, 345] on span "Download" at bounding box center [688, 346] width 54 height 16
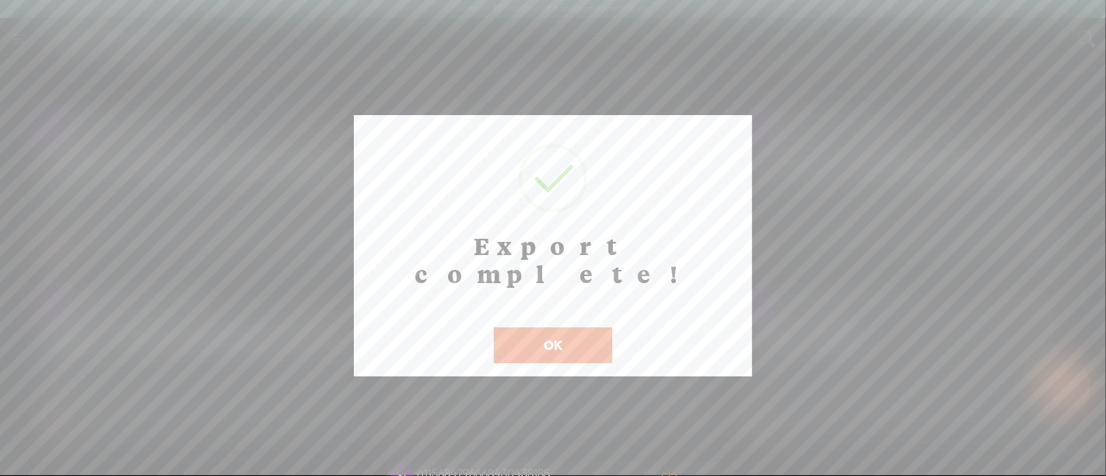
click at [588, 327] on button "OK" at bounding box center [553, 345] width 118 height 36
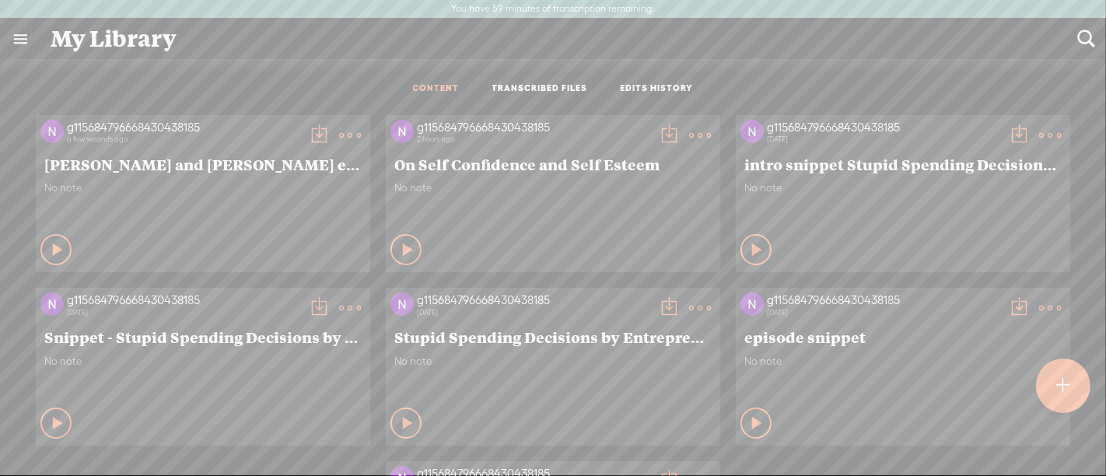
click at [361, 128] on t at bounding box center [350, 135] width 22 height 22
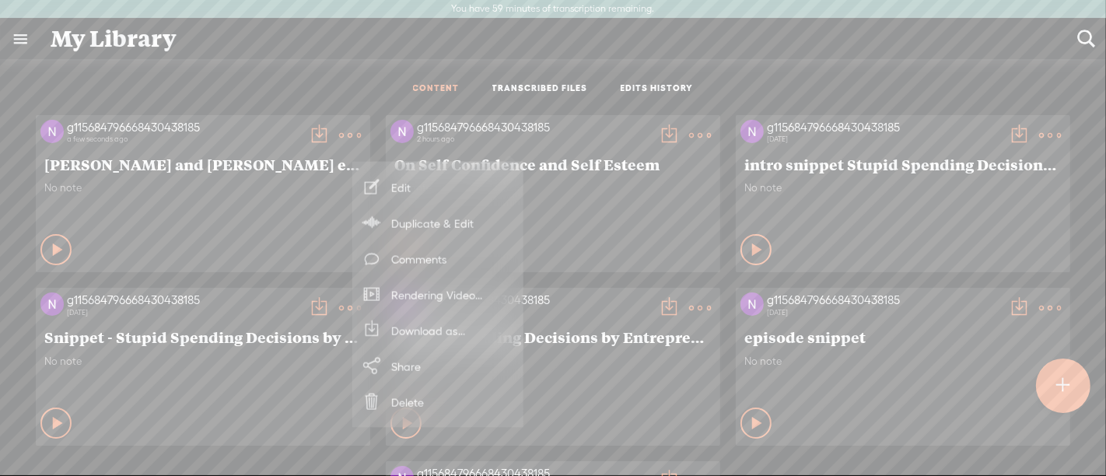
click at [422, 333] on link "Download as..." at bounding box center [438, 331] width 156 height 36
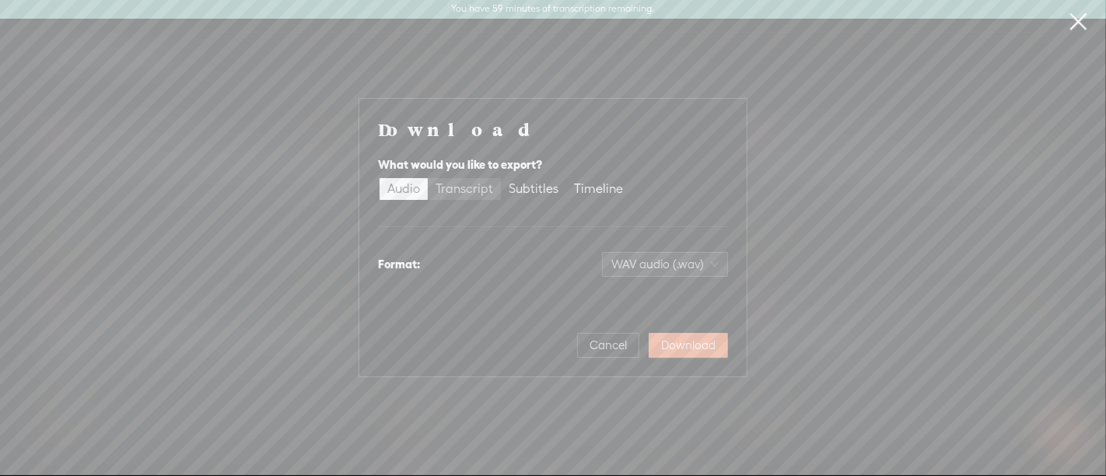
click at [455, 179] on div "Transcript" at bounding box center [465, 189] width 58 height 22
click at [428, 178] on input "Transcript" at bounding box center [428, 178] width 0 height 0
click at [404, 187] on div "Audio" at bounding box center [403, 189] width 33 height 22
click at [380, 178] on input "Audio" at bounding box center [380, 178] width 0 height 0
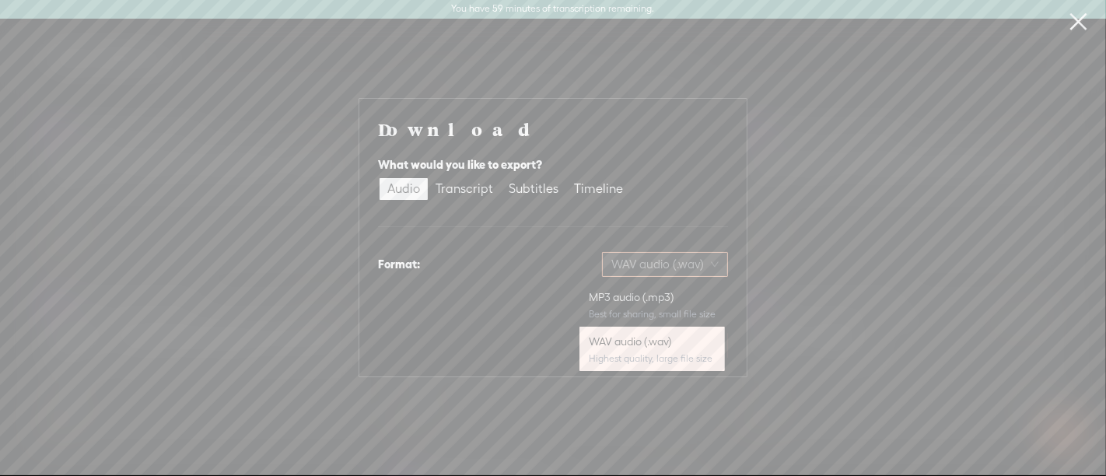
click at [677, 265] on span "WAV audio (.wav)" at bounding box center [664, 264] width 107 height 23
click at [662, 312] on div "Best for sharing, small file size" at bounding box center [652, 314] width 127 height 12
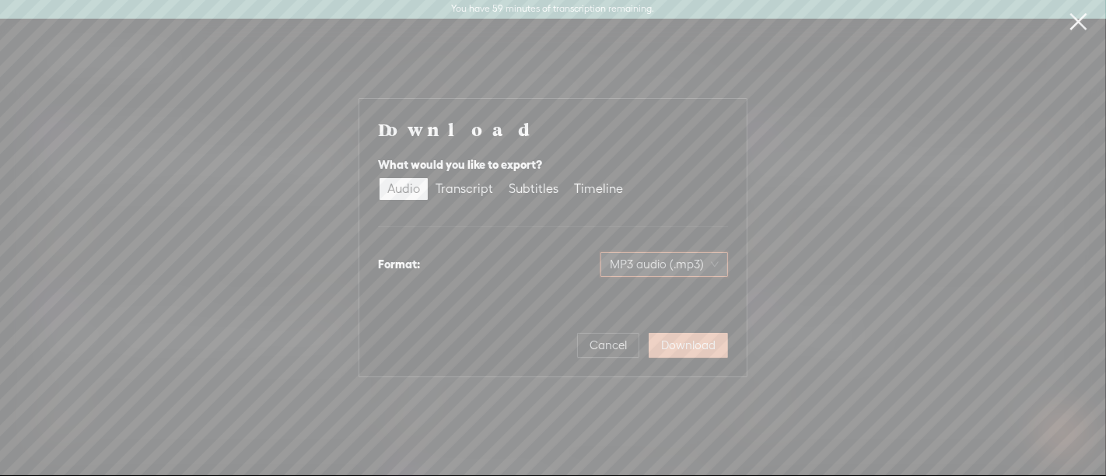
click at [684, 345] on span "Download" at bounding box center [688, 346] width 54 height 16
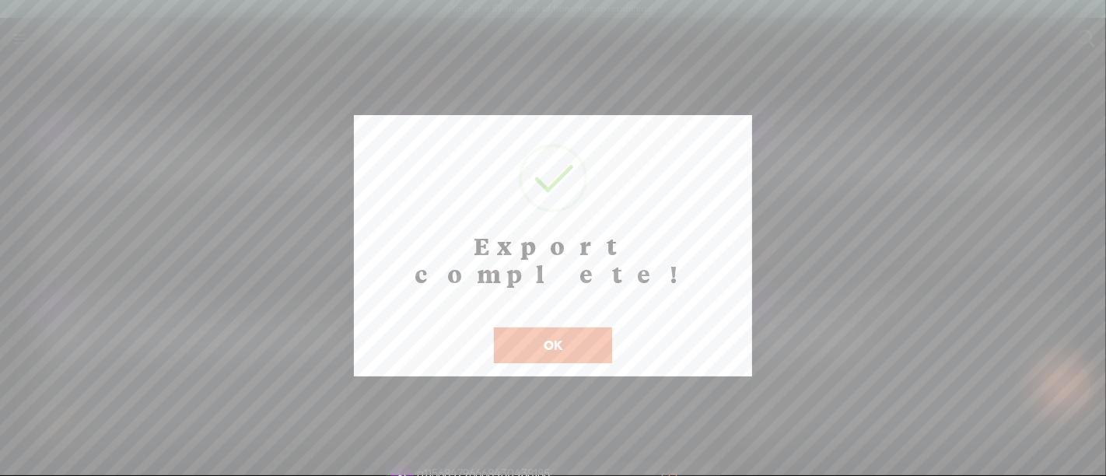
click at [565, 327] on button "OK" at bounding box center [553, 345] width 118 height 36
